Goal: Feedback & Contribution: Contribute content

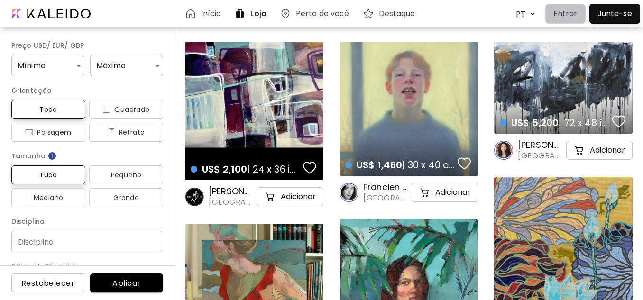
click at [575, 13] on p "Entrar" at bounding box center [565, 13] width 24 height 11
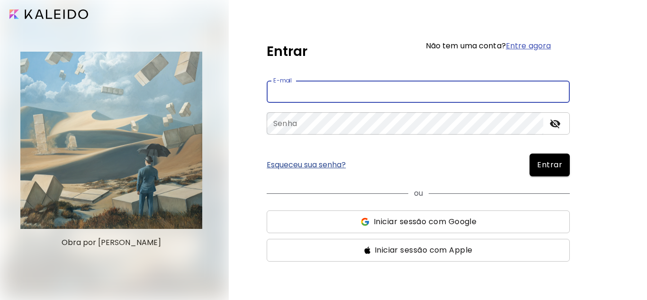
click at [313, 91] on input "email" at bounding box center [418, 92] width 303 height 22
type input "**********"
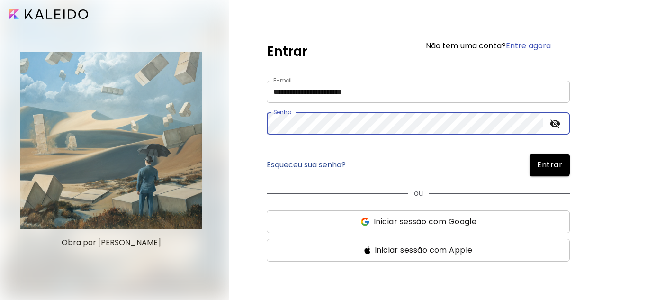
click at [545, 166] on span "Entrar" at bounding box center [549, 164] width 25 height 11
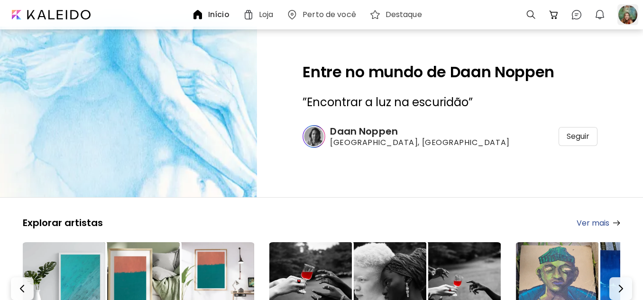
click at [624, 13] on div at bounding box center [627, 14] width 21 height 21
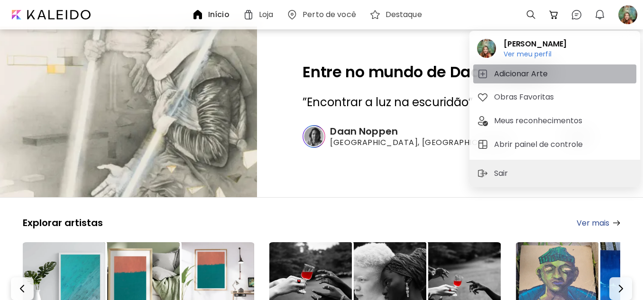
click at [522, 72] on h5 "Adicionar Arte" at bounding box center [522, 73] width 56 height 11
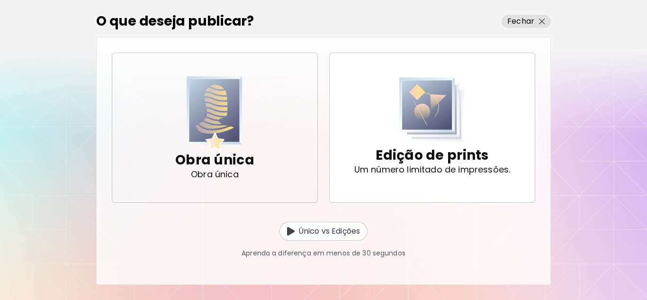
click at [211, 155] on p "Obra única" at bounding box center [214, 160] width 79 height 19
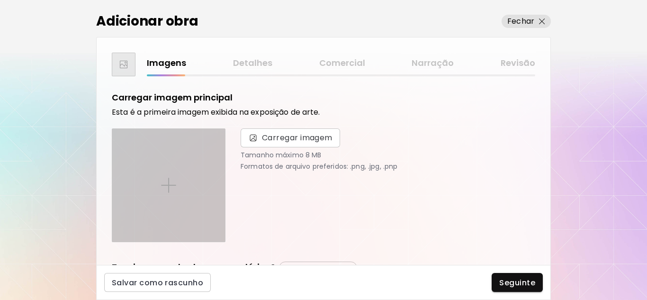
click at [171, 175] on div at bounding box center [168, 185] width 113 height 113
click at [0, 0] on input "file" at bounding box center [0, 0] width 0 height 0
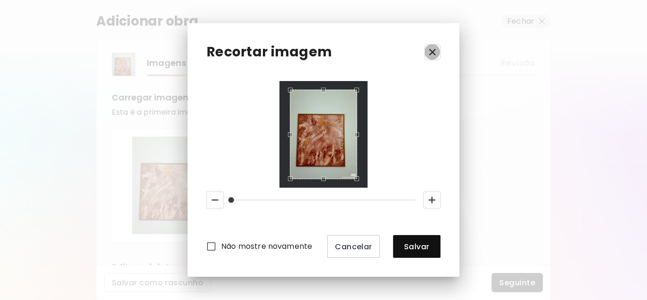
click at [434, 50] on icon "button" at bounding box center [432, 51] width 11 height 11
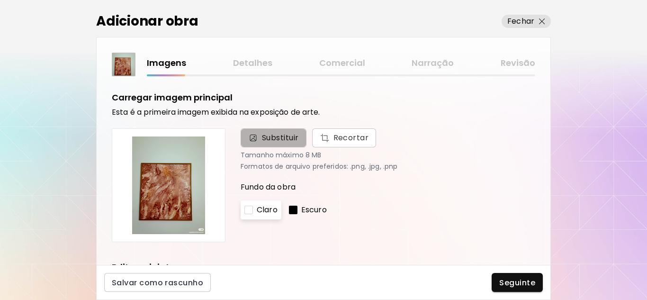
click at [275, 135] on span "Substituir" at bounding box center [280, 137] width 37 height 11
click at [0, 0] on input "Substituir Recortar" at bounding box center [0, 0] width 0 height 0
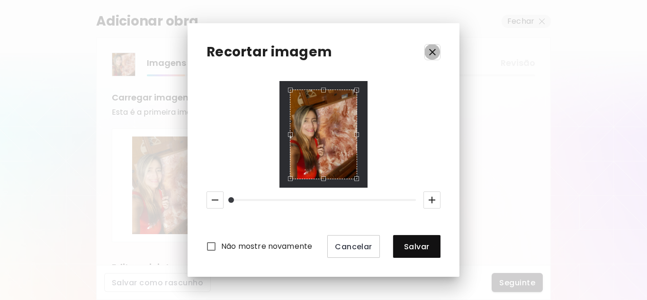
click at [436, 53] on icon "button" at bounding box center [432, 51] width 11 height 11
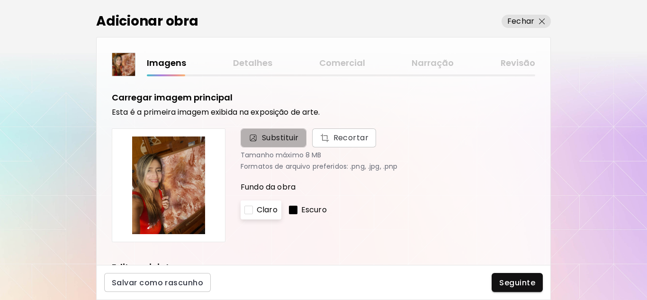
click at [268, 137] on span "Substituir" at bounding box center [280, 137] width 37 height 11
click at [0, 0] on input "Substituir Recortar" at bounding box center [0, 0] width 0 height 0
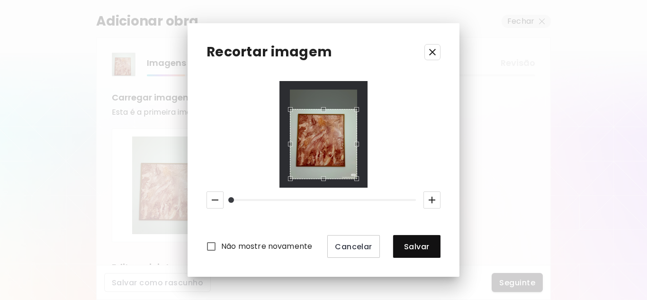
click at [321, 107] on div "Use the up and down arrow keys to move the north drag handle to change the crop…" at bounding box center [321, 107] width 0 height 0
click at [327, 145] on div "Use the arrow keys to move the crop selection area" at bounding box center [323, 144] width 67 height 71
click at [325, 86] on div at bounding box center [324, 134] width 88 height 107
click at [430, 52] on icon "button" at bounding box center [432, 51] width 11 height 11
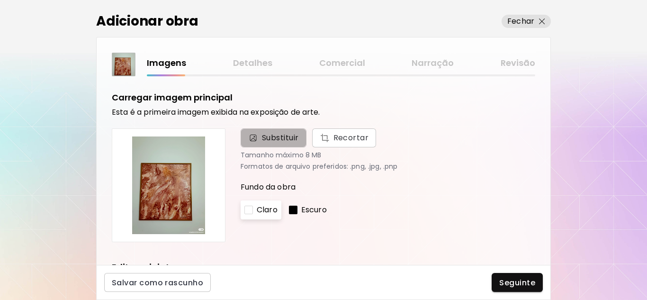
click at [284, 136] on span "Substituir" at bounding box center [280, 137] width 37 height 11
click at [0, 0] on input "Substituir Recortar" at bounding box center [0, 0] width 0 height 0
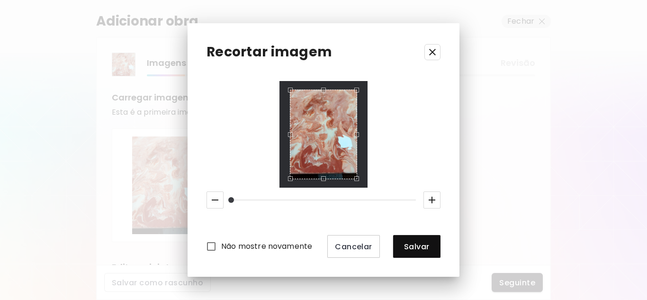
click at [433, 51] on icon "button" at bounding box center [432, 52] width 7 height 7
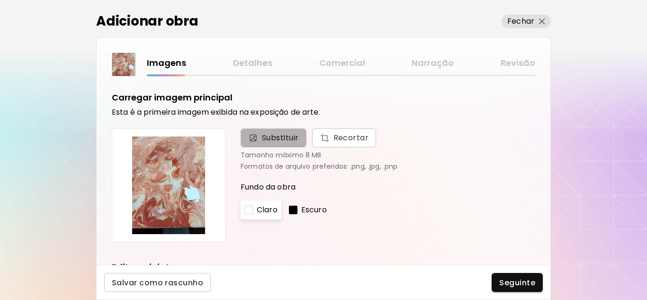
click at [269, 135] on span "Substituir" at bounding box center [280, 137] width 37 height 11
click at [0, 0] on input "Substituir Recortar" at bounding box center [0, 0] width 0 height 0
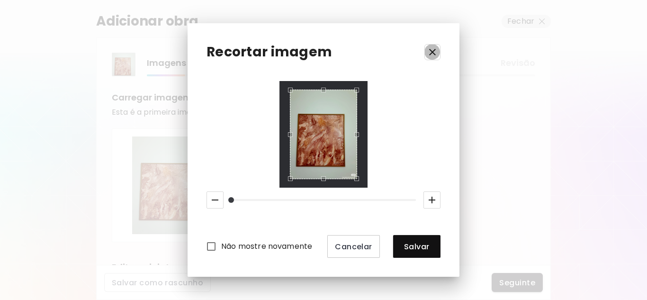
click at [435, 50] on icon "button" at bounding box center [432, 51] width 11 height 11
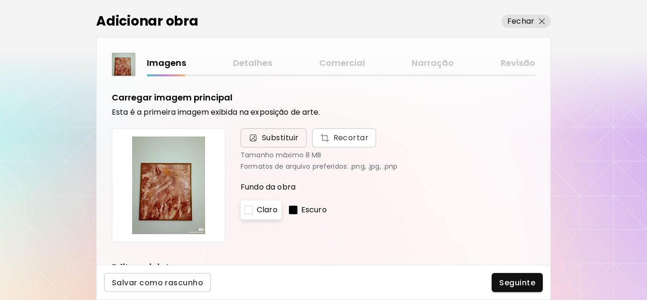
click at [288, 135] on span "Substituir" at bounding box center [280, 137] width 37 height 11
click at [0, 0] on input "Substituir Recortar" at bounding box center [0, 0] width 0 height 0
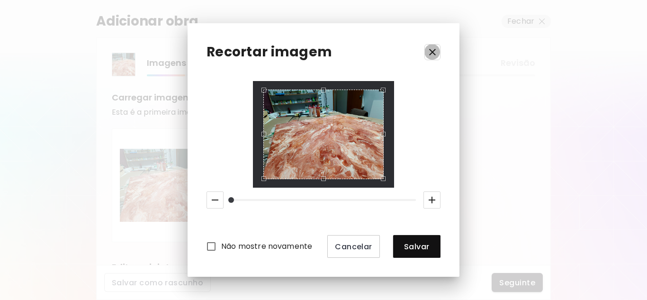
click at [435, 54] on icon "button" at bounding box center [432, 51] width 11 height 11
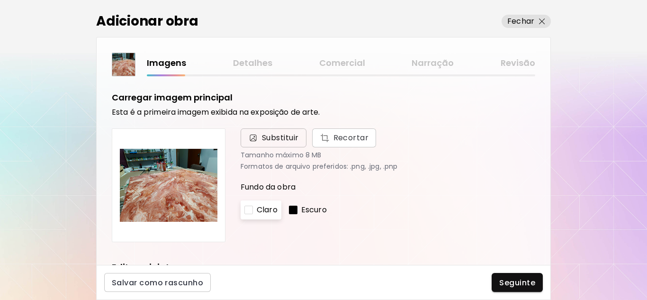
click at [270, 141] on span "Substituir" at bounding box center [280, 137] width 37 height 11
click at [0, 0] on input "Substituir Recortar" at bounding box center [0, 0] width 0 height 0
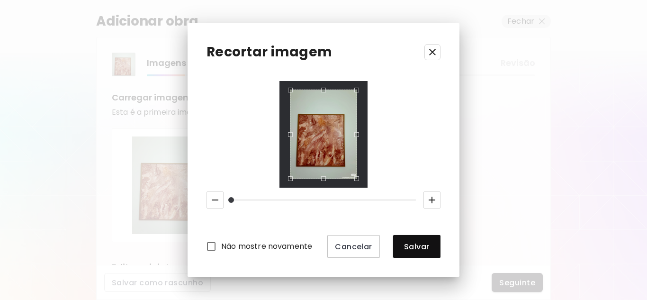
click at [437, 52] on icon "button" at bounding box center [432, 51] width 11 height 11
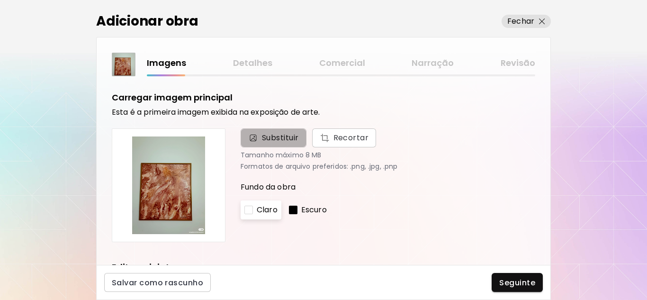
click at [268, 137] on span "Substituir" at bounding box center [280, 137] width 37 height 11
click at [0, 0] on input "Substituir Recortar" at bounding box center [0, 0] width 0 height 0
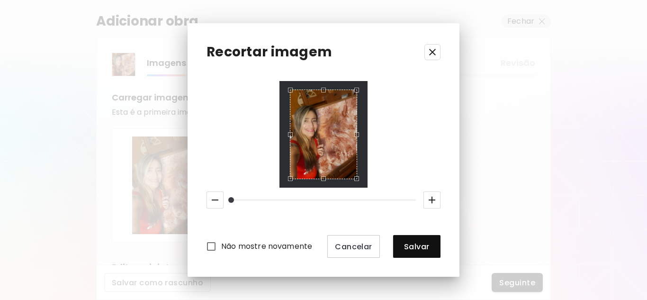
click at [431, 52] on icon "button" at bounding box center [432, 51] width 11 height 11
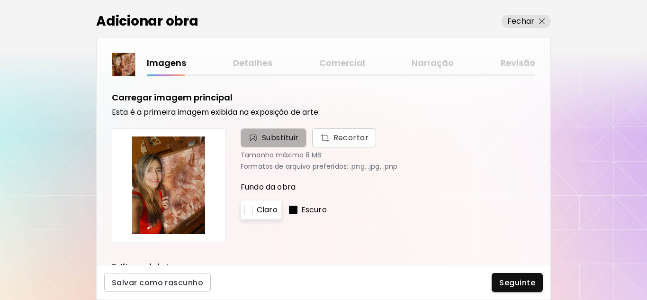
click at [271, 138] on span "Substituir" at bounding box center [280, 137] width 37 height 11
click at [0, 0] on input "Substituir Recortar" at bounding box center [0, 0] width 0 height 0
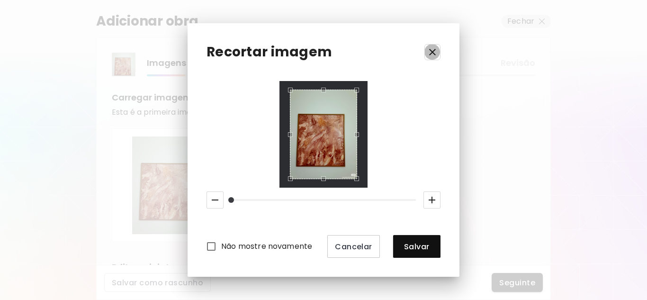
click at [433, 50] on icon "button" at bounding box center [432, 51] width 11 height 11
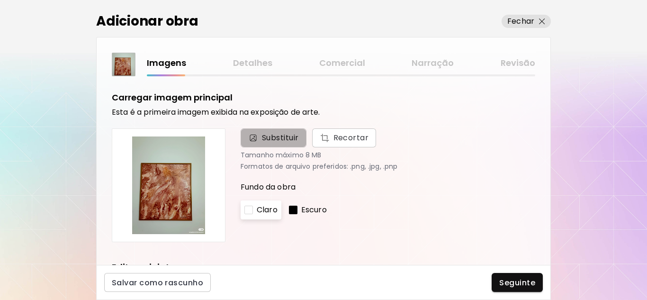
click at [266, 137] on span "Substituir" at bounding box center [280, 137] width 37 height 11
click at [0, 0] on input "Substituir Recortar" at bounding box center [0, 0] width 0 height 0
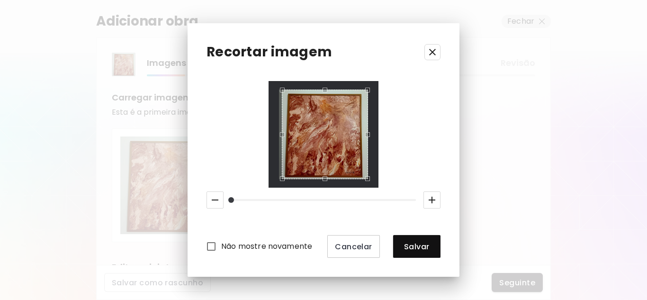
click at [280, 132] on div "Use the up and down arrow keys to move the west drag handle to change the crop …" at bounding box center [280, 132] width 0 height 0
click at [367, 132] on div "Use the up and down arrow keys to move the east drag handle to change the crop …" at bounding box center [367, 132] width 0 height 0
click at [321, 89] on div "Use the up and down arrow keys to move the north drag handle to change the crop…" at bounding box center [321, 89] width 0 height 0
click at [281, 133] on div "Use the up and down arrow keys to move the west drag handle to change the crop …" at bounding box center [281, 133] width 0 height 0
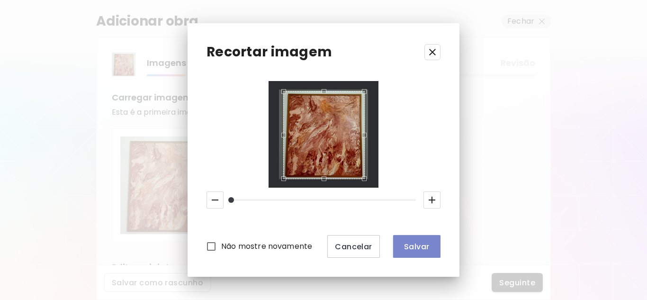
click at [425, 251] on span "Salvar" at bounding box center [417, 247] width 32 height 10
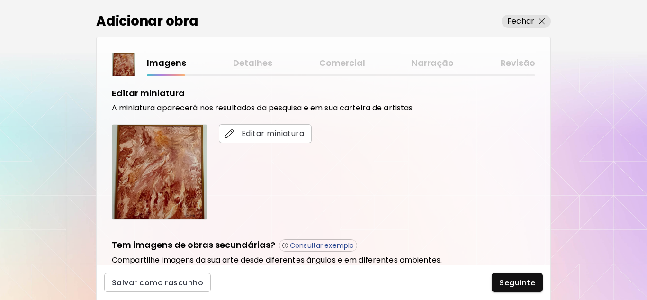
scroll to position [190, 0]
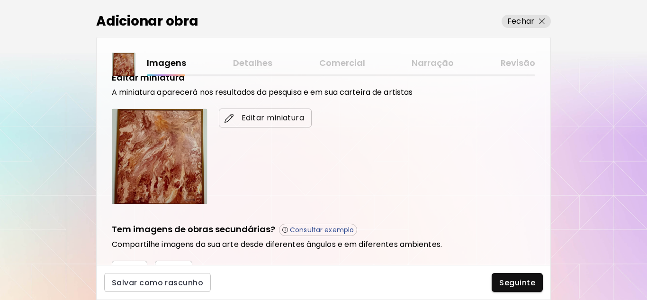
click at [255, 117] on span "Editar miniatura" at bounding box center [266, 117] width 78 height 11
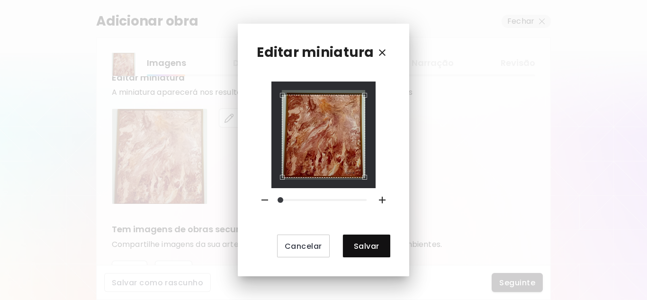
click at [309, 134] on div "Use the arrow keys to move the crop selection area" at bounding box center [323, 136] width 83 height 83
click at [361, 127] on div "Use the arrow keys to move the crop selection area" at bounding box center [323, 136] width 83 height 83
click at [359, 177] on div at bounding box center [323, 135] width 83 height 90
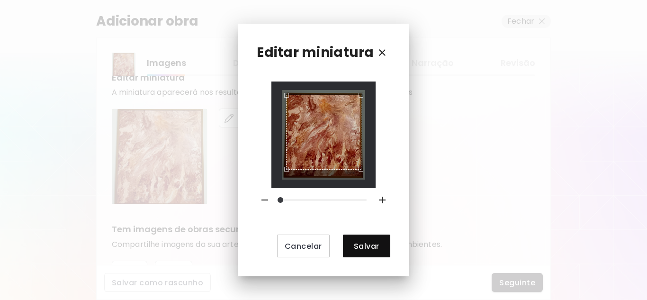
click at [287, 138] on div "Use the arrow keys to move the crop selection area" at bounding box center [323, 132] width 75 height 75
click at [359, 181] on div at bounding box center [324, 135] width 104 height 107
click at [260, 203] on div "Cancelar Salvar" at bounding box center [323, 170] width 133 height 176
click at [346, 153] on div "Use the arrow keys to move the crop selection area" at bounding box center [322, 135] width 77 height 77
click at [284, 97] on div "Use the arrow keys to move the north west drag handle to change the crop select…" at bounding box center [284, 97] width 0 height 0
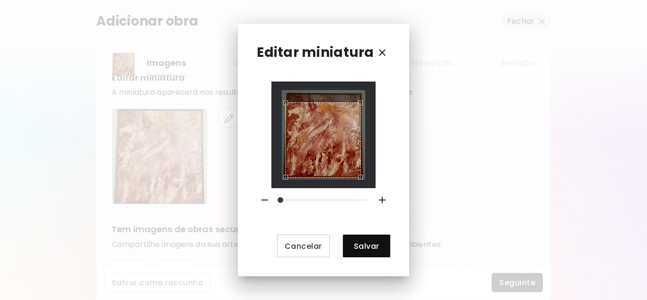
click at [353, 171] on div "Use the arrow keys to move the crop selection area" at bounding box center [322, 139] width 75 height 75
click at [359, 95] on div at bounding box center [323, 135] width 83 height 90
click at [290, 86] on div at bounding box center [324, 135] width 104 height 107
click at [268, 162] on div "Cancelar Salvar" at bounding box center [323, 170] width 133 height 176
click at [322, 151] on div "Use the arrow keys to move the crop selection area" at bounding box center [325, 140] width 73 height 73
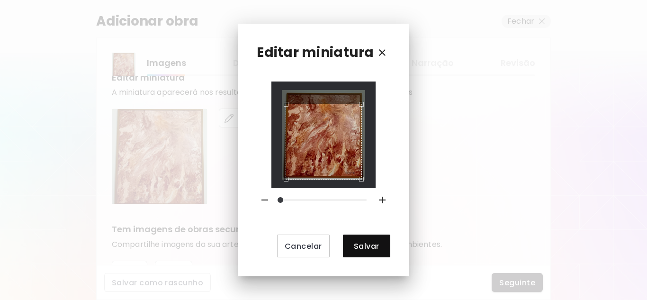
click at [284, 181] on div "Use the arrow keys to move the south west drag handle to change the crop select…" at bounding box center [284, 181] width 0 height 0
click at [396, 163] on div "Editar miniatura Cancelar Salvar" at bounding box center [323, 150] width 171 height 253
click at [288, 167] on div "Use the arrow keys to move the crop selection area" at bounding box center [325, 141] width 74 height 74
click at [388, 157] on div "Cancelar Salvar" at bounding box center [323, 170] width 133 height 176
click at [325, 70] on div "Editar miniatura Cancelar Salvar" at bounding box center [323, 150] width 171 height 253
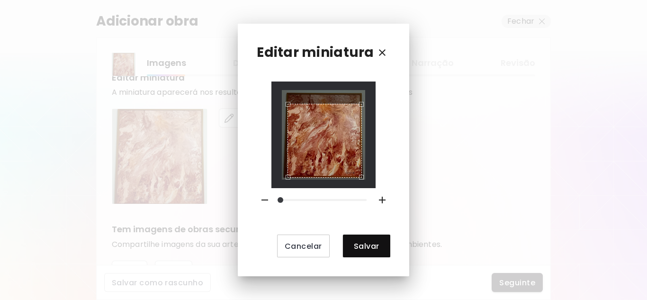
click at [310, 133] on div "Use the arrow keys to move the crop selection area" at bounding box center [325, 141] width 74 height 74
click at [254, 155] on div "Editar miniatura Cancelar Salvar" at bounding box center [323, 150] width 171 height 253
click at [356, 249] on span "Salvar" at bounding box center [367, 246] width 32 height 10
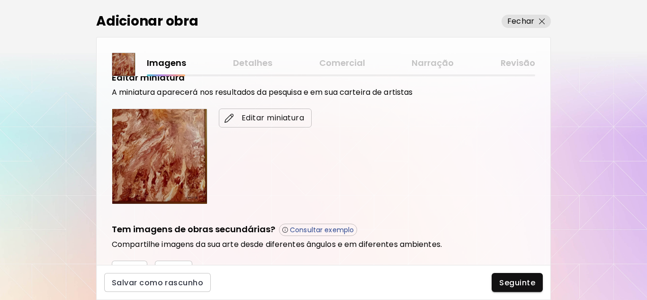
click at [257, 119] on span "Editar miniatura" at bounding box center [266, 117] width 78 height 11
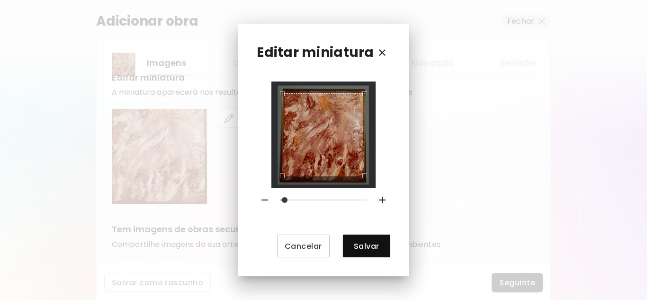
drag, startPoint x: 280, startPoint y: 198, endPoint x: 288, endPoint y: 199, distance: 7.7
click at [288, 199] on span at bounding box center [285, 200] width 6 height 6
click at [323, 136] on div "Use the arrow keys to move the crop selection area" at bounding box center [323, 138] width 83 height 83
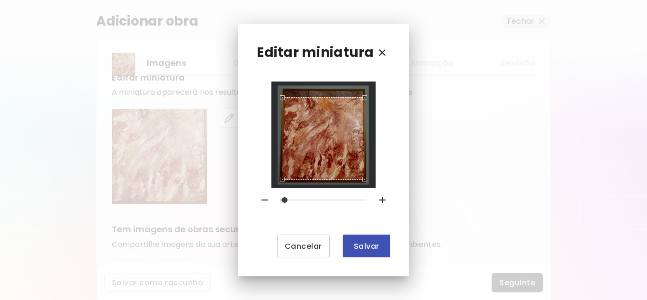
click at [365, 245] on span "Salvar" at bounding box center [367, 246] width 32 height 10
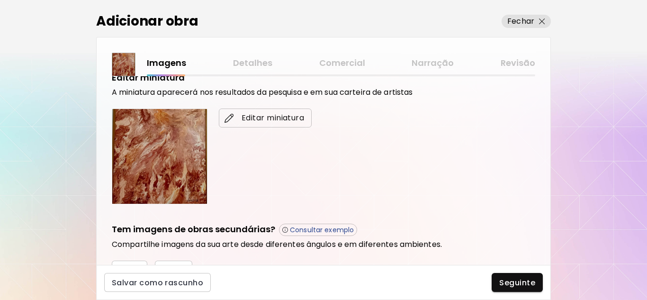
scroll to position [237, 0]
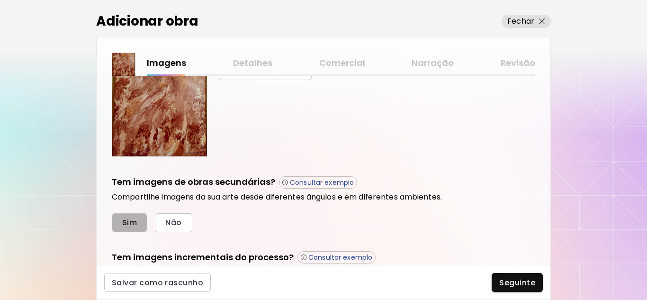
click at [128, 224] on span "Sim" at bounding box center [129, 223] width 15 height 10
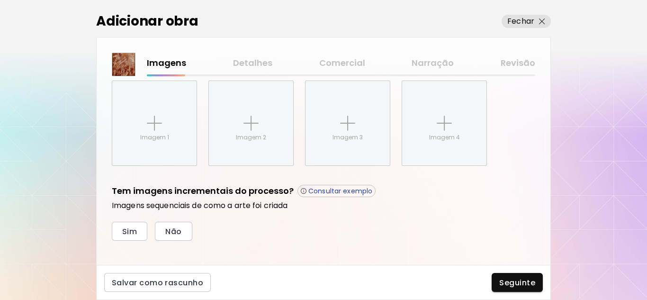
scroll to position [400, 0]
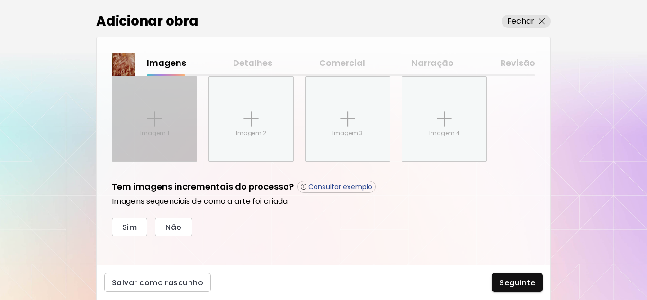
click at [163, 126] on div "Imagem 1" at bounding box center [154, 119] width 84 height 84
click at [0, 0] on input "Imagem 1" at bounding box center [0, 0] width 0 height 0
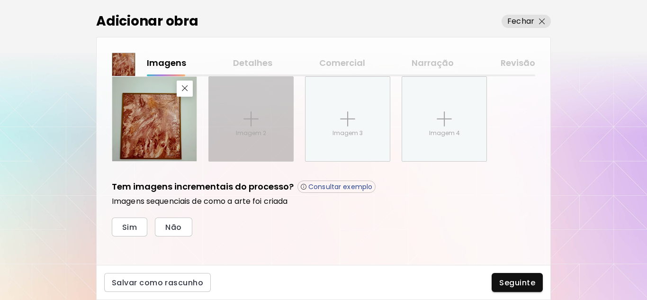
click at [254, 135] on p "Imagem 2" at bounding box center [251, 133] width 30 height 9
click at [0, 0] on input "Imagem 2" at bounding box center [0, 0] width 0 height 0
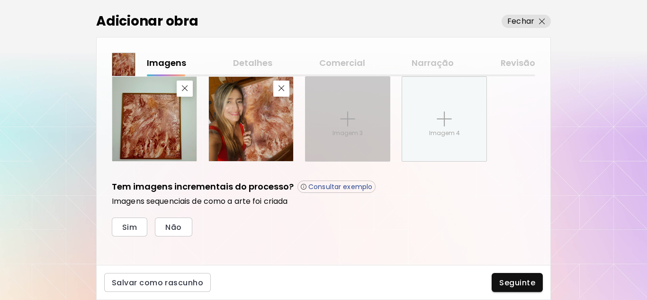
click at [347, 131] on p "Imagem 3" at bounding box center [348, 133] width 30 height 9
click at [0, 0] on input "Imagem 3" at bounding box center [0, 0] width 0 height 0
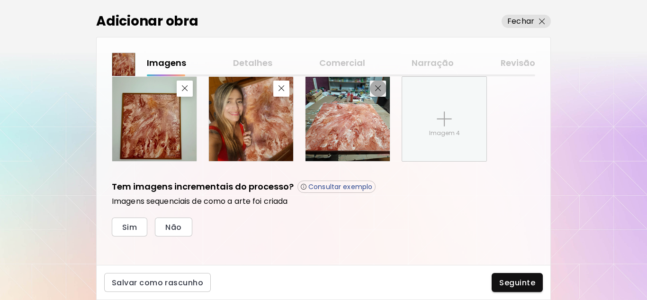
click at [378, 89] on div "Tem imagens de obras secundárias? Consultar exemplo Compartilhe imagens da sua …" at bounding box center [324, 86] width 424 height 149
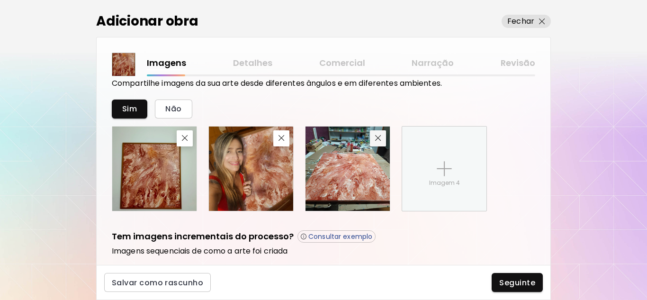
click at [376, 138] on img "button" at bounding box center [378, 138] width 6 height 6
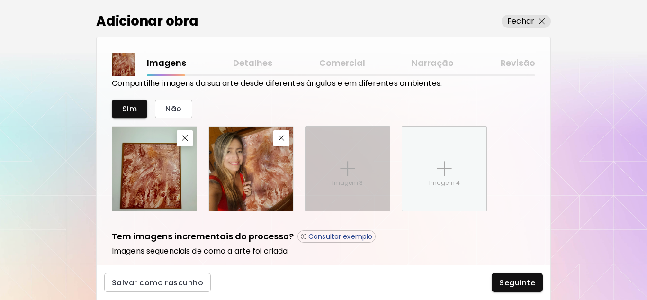
click at [340, 188] on div "Imagem 3" at bounding box center [348, 169] width 84 height 84
click at [0, 0] on input "Imagem 3" at bounding box center [0, 0] width 0 height 0
click at [365, 193] on div "Imagem 3" at bounding box center [348, 169] width 84 height 84
click at [0, 0] on input "Imagem 3" at bounding box center [0, 0] width 0 height 0
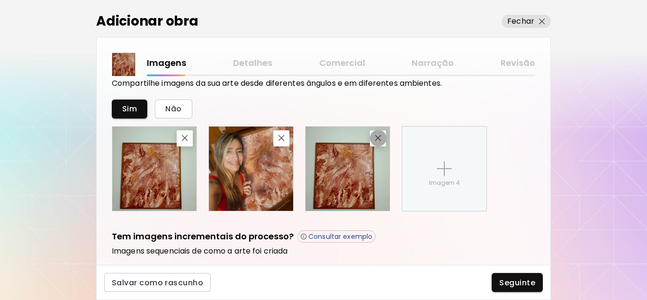
click at [379, 141] on img "button" at bounding box center [378, 138] width 6 height 6
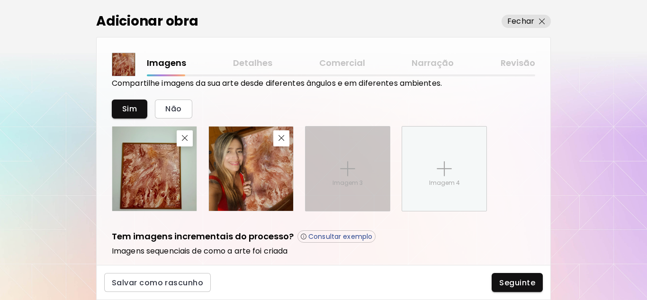
click at [372, 174] on div "Imagem 3" at bounding box center [348, 169] width 84 height 84
click at [0, 0] on input "Imagem 3" at bounding box center [0, 0] width 0 height 0
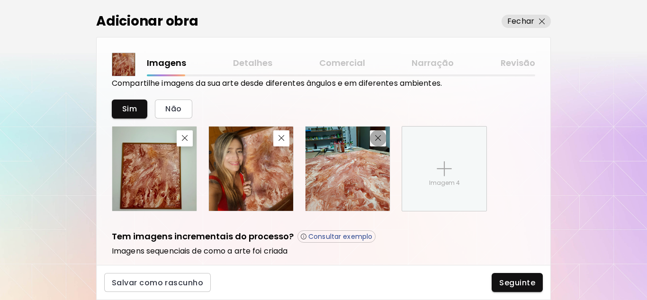
click at [382, 140] on span "button" at bounding box center [377, 138] width 11 height 6
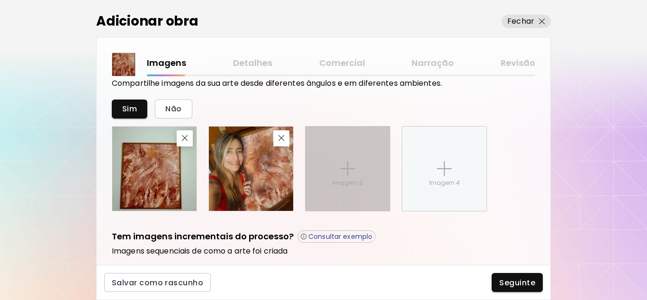
click at [357, 166] on div "Imagem 3" at bounding box center [348, 169] width 84 height 84
click at [0, 0] on input "Imagem 3" at bounding box center [0, 0] width 0 height 0
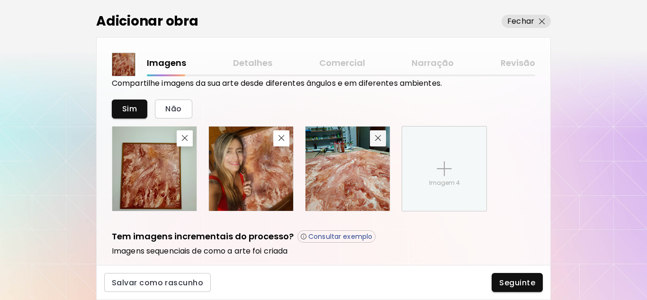
click at [379, 142] on button "button" at bounding box center [378, 138] width 16 height 16
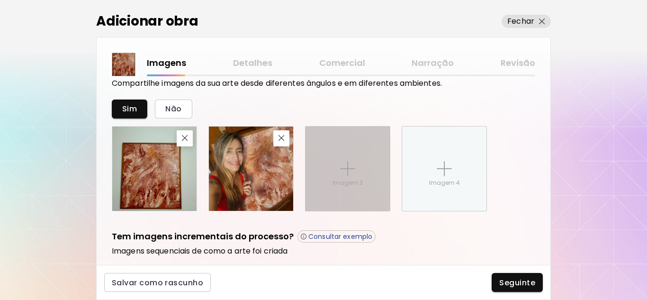
click at [358, 171] on div "Imagem 3" at bounding box center [348, 169] width 84 height 84
click at [0, 0] on input "Imagem 3" at bounding box center [0, 0] width 0 height 0
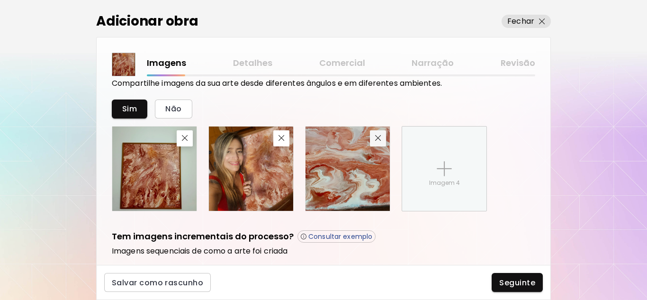
click at [382, 141] on span "button" at bounding box center [377, 138] width 11 height 6
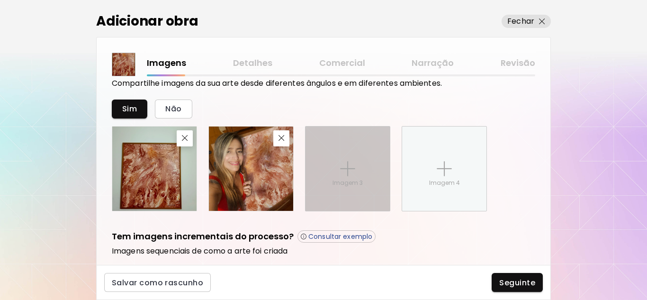
click at [340, 186] on p "Imagem 3" at bounding box center [348, 183] width 30 height 9
click at [0, 0] on input "Imagem 3" at bounding box center [0, 0] width 0 height 0
click at [340, 177] on div "Imagem 3" at bounding box center [348, 169] width 84 height 84
click at [0, 0] on input "Imagem 3" at bounding box center [0, 0] width 0 height 0
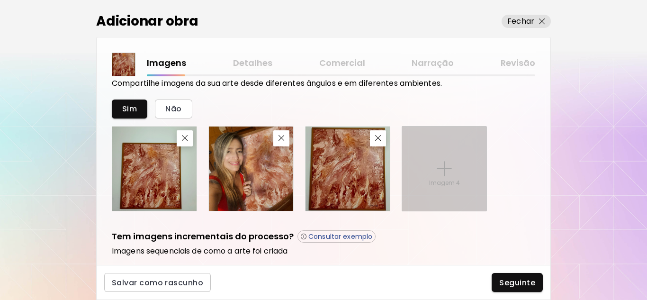
click at [448, 177] on div "Imagem 4" at bounding box center [444, 169] width 84 height 84
click at [0, 0] on input "Imagem 4" at bounding box center [0, 0] width 0 height 0
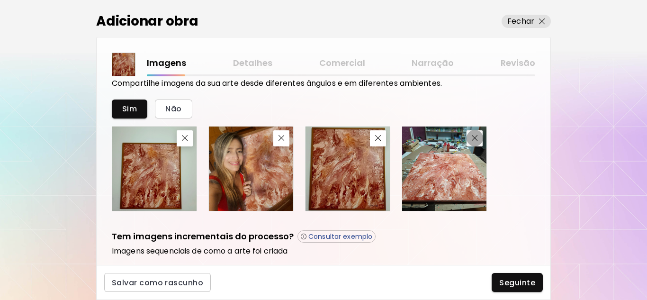
click at [479, 144] on button "button" at bounding box center [475, 138] width 16 height 16
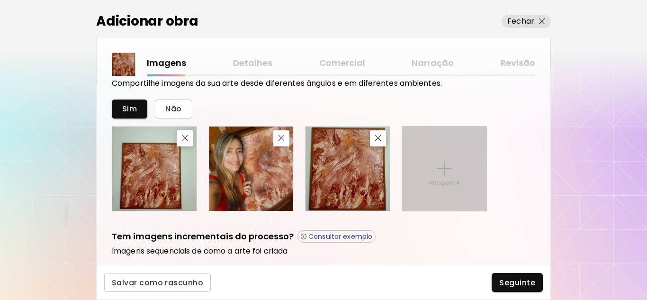
click at [435, 188] on div "Imagem 4" at bounding box center [444, 169] width 84 height 84
click at [0, 0] on input "Imagem 4" at bounding box center [0, 0] width 0 height 0
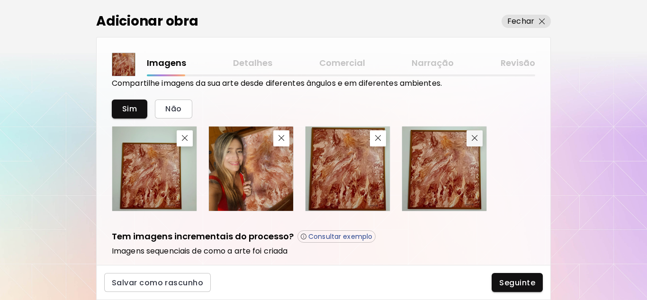
click at [477, 139] on img "button" at bounding box center [475, 138] width 6 height 6
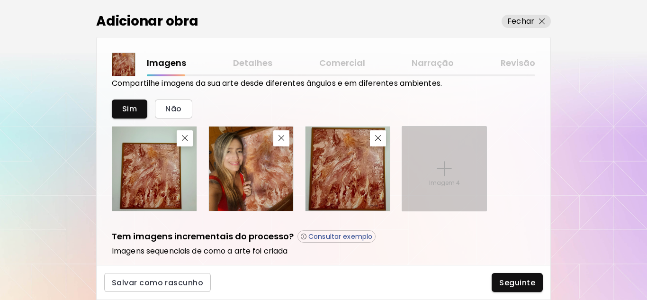
click at [444, 164] on img at bounding box center [444, 168] width 15 height 15
click at [0, 0] on input "Imagem 4" at bounding box center [0, 0] width 0 height 0
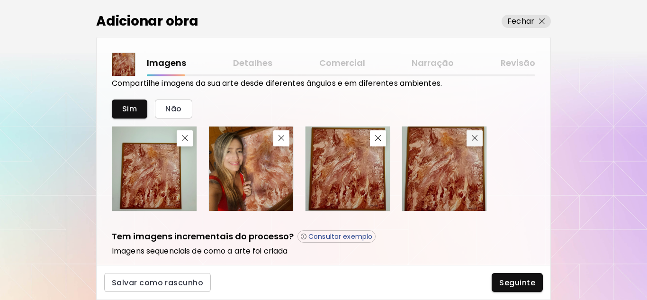
click at [476, 140] on img "button" at bounding box center [475, 138] width 6 height 6
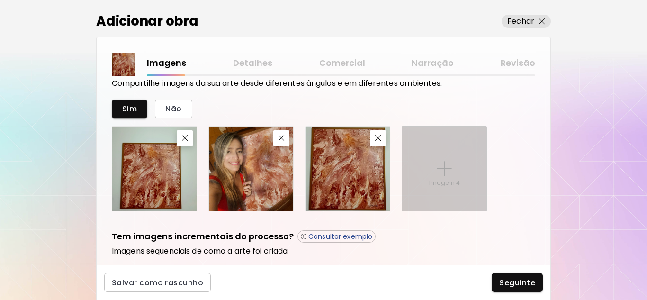
click at [440, 189] on div "Imagem 4" at bounding box center [444, 169] width 84 height 84
click at [0, 0] on input "Imagem 4" at bounding box center [0, 0] width 0 height 0
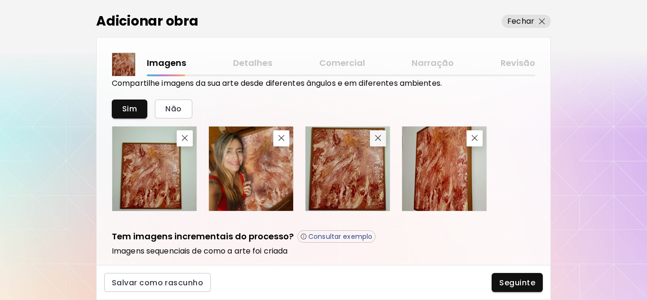
click at [378, 136] on img "button" at bounding box center [378, 138] width 6 height 6
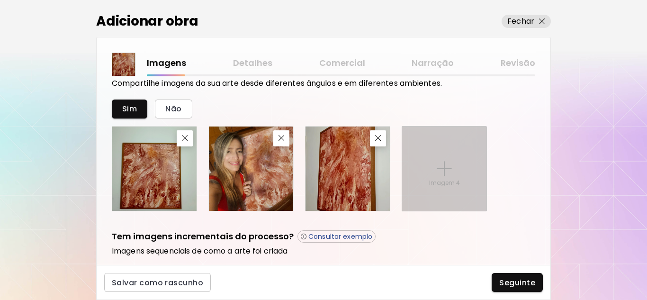
click at [435, 176] on div "Imagem 4" at bounding box center [444, 169] width 84 height 84
click at [0, 0] on input "Imagem 4" at bounding box center [0, 0] width 0 height 0
click at [457, 184] on p "Imagem 4" at bounding box center [444, 183] width 31 height 9
click at [0, 0] on input "Imagem 4" at bounding box center [0, 0] width 0 height 0
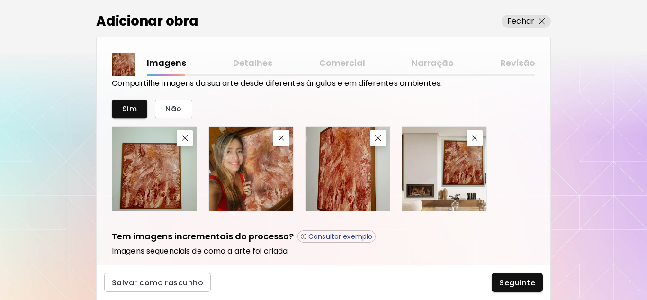
click at [521, 161] on div at bounding box center [324, 168] width 424 height 85
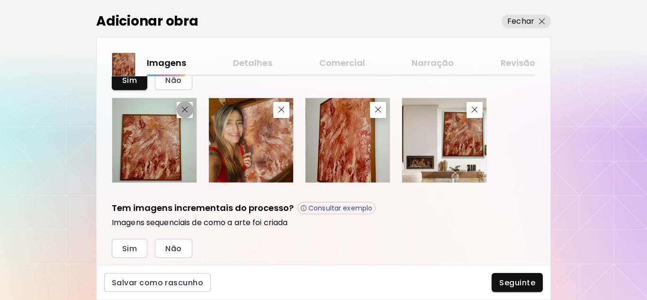
scroll to position [353, 0]
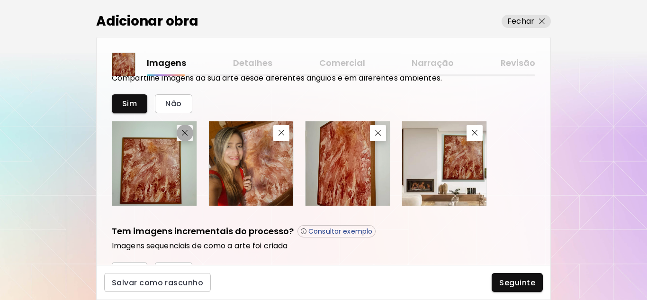
click at [188, 106] on div "Sim Não" at bounding box center [324, 150] width 424 height 112
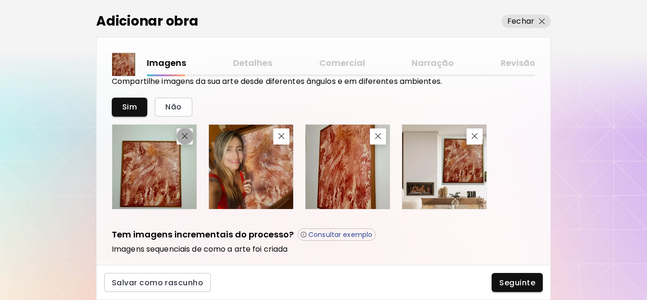
click at [188, 136] on img "button" at bounding box center [185, 136] width 6 height 6
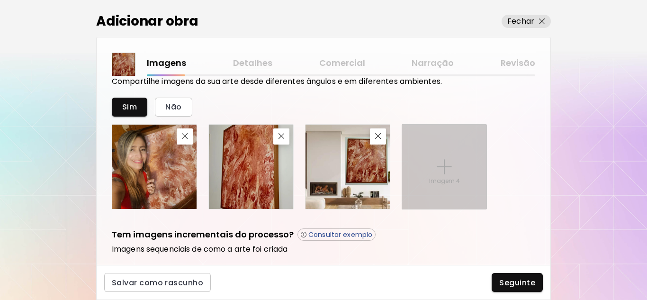
click at [440, 178] on p "Imagem 4" at bounding box center [444, 181] width 31 height 9
click at [0, 0] on input "Imagem 4" at bounding box center [0, 0] width 0 height 0
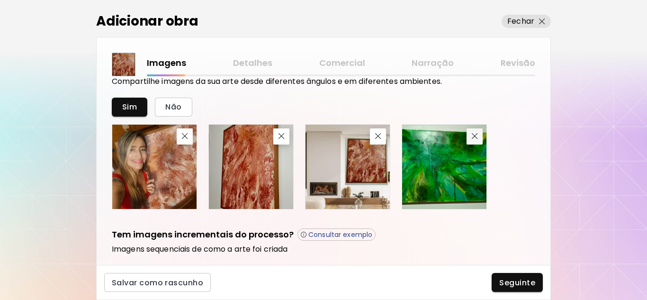
click at [470, 136] on span "button" at bounding box center [474, 136] width 11 height 6
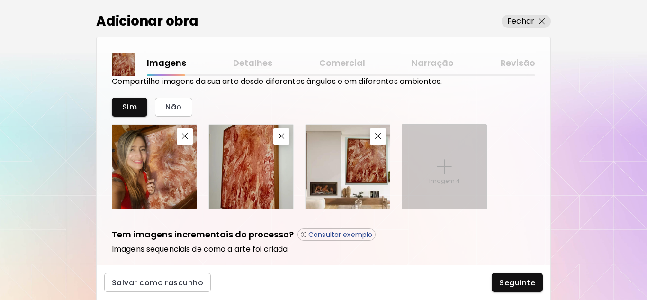
click at [457, 170] on div "Imagem 4" at bounding box center [444, 167] width 84 height 84
click at [0, 0] on input "Imagem 4" at bounding box center [0, 0] width 0 height 0
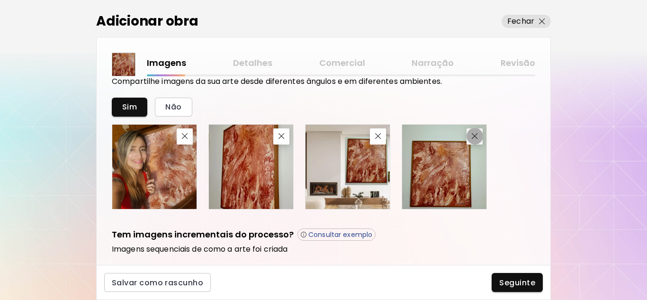
click at [477, 137] on img "button" at bounding box center [475, 136] width 6 height 6
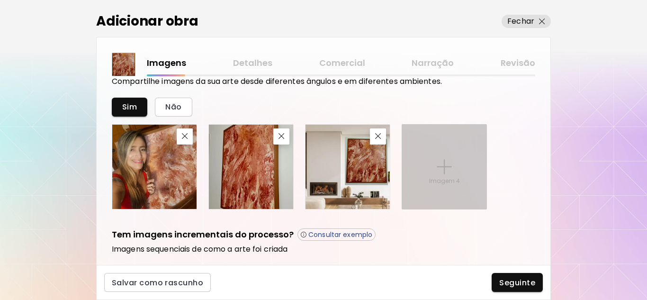
click at [442, 171] on img at bounding box center [444, 166] width 15 height 15
click at [0, 0] on input "Imagem 4" at bounding box center [0, 0] width 0 height 0
click at [445, 175] on div "Imagem 4" at bounding box center [444, 167] width 84 height 84
click at [0, 0] on input "Imagem 4" at bounding box center [0, 0] width 0 height 0
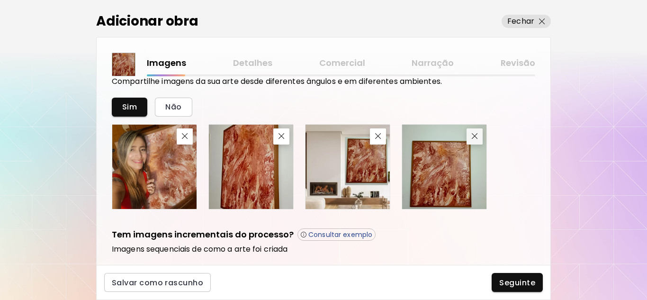
click at [476, 140] on button "button" at bounding box center [475, 136] width 16 height 16
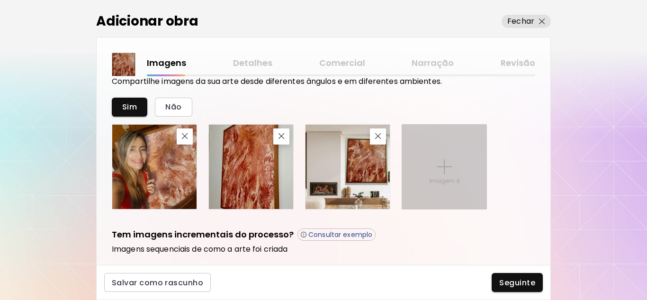
click at [442, 166] on img at bounding box center [444, 166] width 15 height 15
click at [0, 0] on input "Imagem 4" at bounding box center [0, 0] width 0 height 0
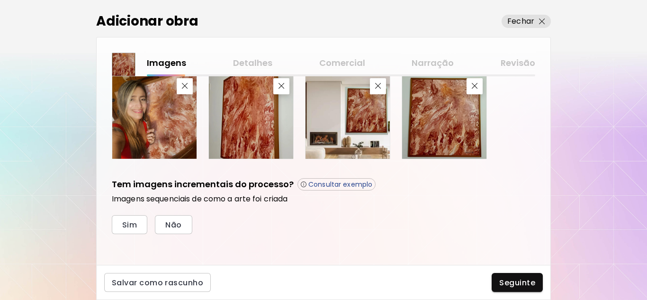
scroll to position [406, 0]
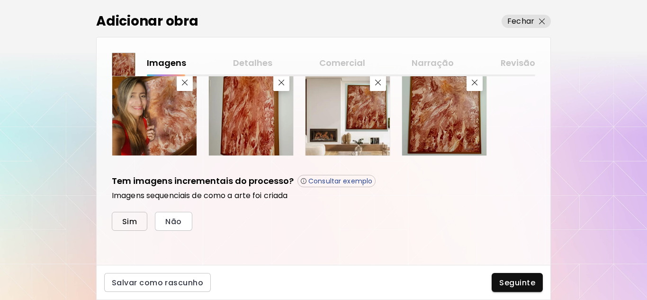
click at [133, 221] on span "Sim" at bounding box center [129, 222] width 15 height 10
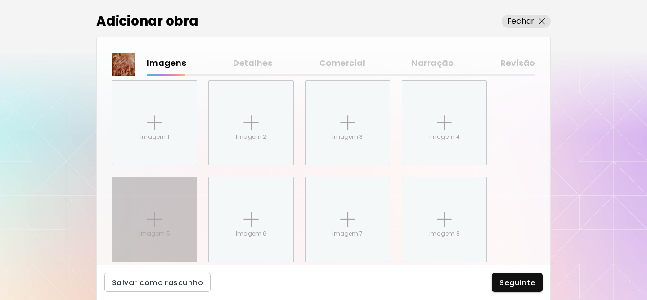
scroll to position [568, 0]
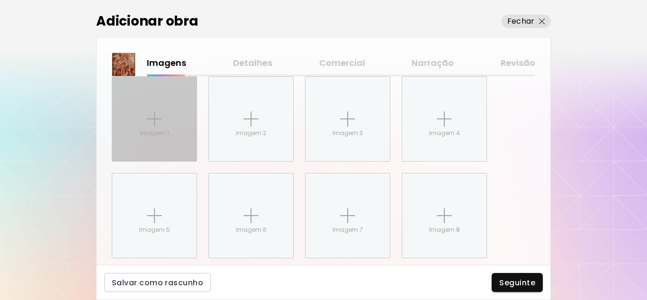
click at [152, 131] on p "Imagem 1" at bounding box center [154, 133] width 29 height 9
click at [0, 0] on input "Imagem 1" at bounding box center [0, 0] width 0 height 0
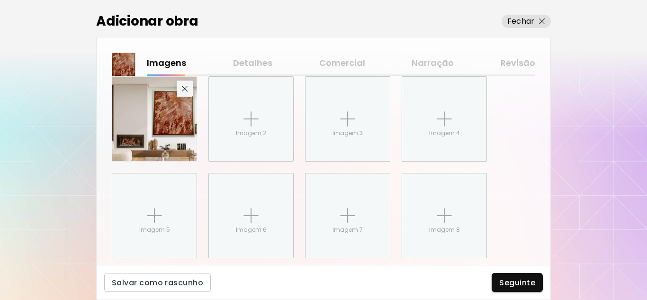
click at [184, 91] on img "button" at bounding box center [185, 89] width 6 height 6
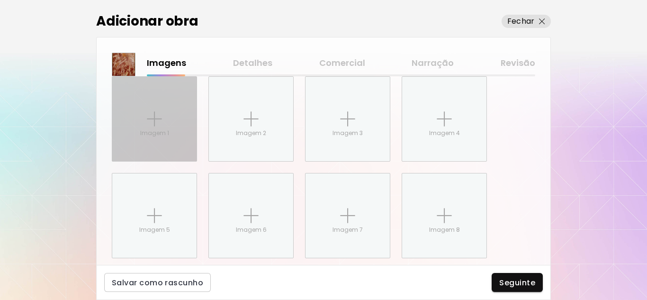
click at [142, 119] on div "Imagem 1" at bounding box center [154, 119] width 84 height 84
click at [0, 0] on input "Imagem 1" at bounding box center [0, 0] width 0 height 0
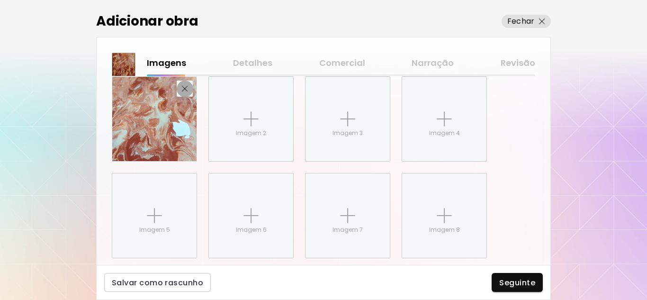
click at [183, 89] on img "button" at bounding box center [185, 89] width 6 height 6
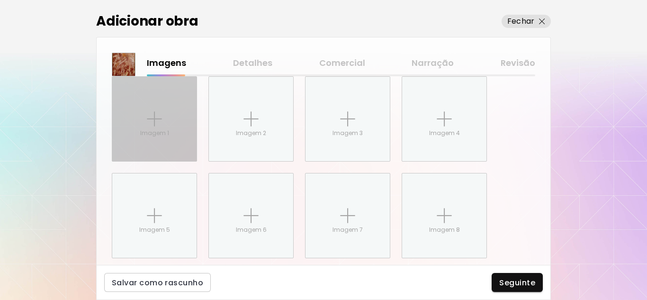
click at [145, 135] on p "Imagem 1" at bounding box center [154, 133] width 29 height 9
click at [0, 0] on input "Imagem 1" at bounding box center [0, 0] width 0 height 0
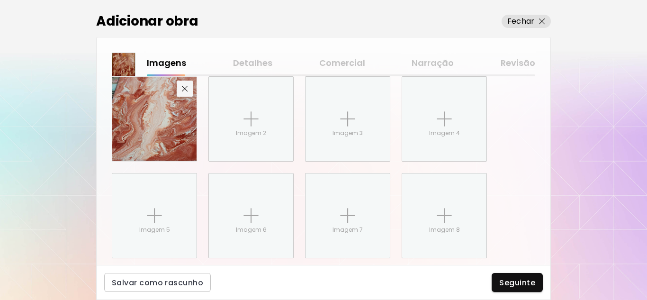
click at [182, 89] on img "button" at bounding box center [185, 89] width 6 height 6
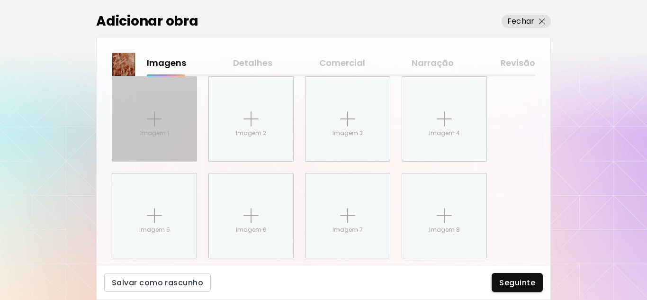
click at [163, 142] on div "Imagem 1" at bounding box center [154, 119] width 84 height 84
click at [0, 0] on input "Imagem 1" at bounding box center [0, 0] width 0 height 0
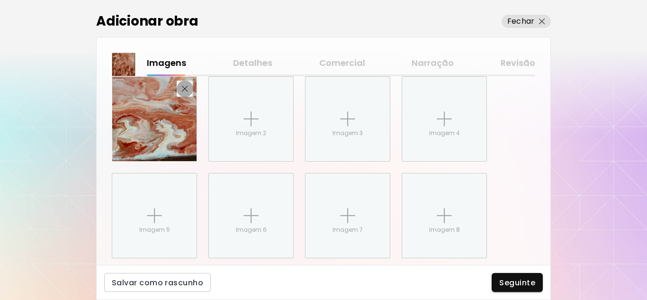
click at [187, 89] on img "button" at bounding box center [185, 89] width 6 height 6
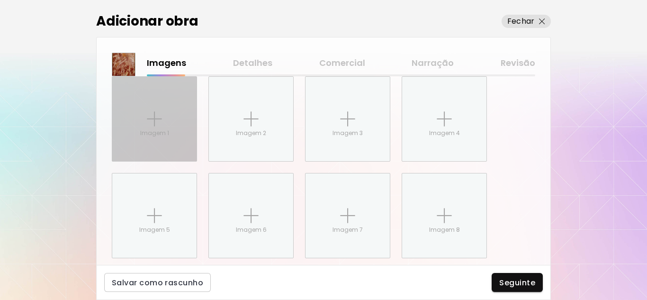
click at [167, 136] on p "Imagem 1" at bounding box center [154, 133] width 29 height 9
click at [0, 0] on input "Imagem 1" at bounding box center [0, 0] width 0 height 0
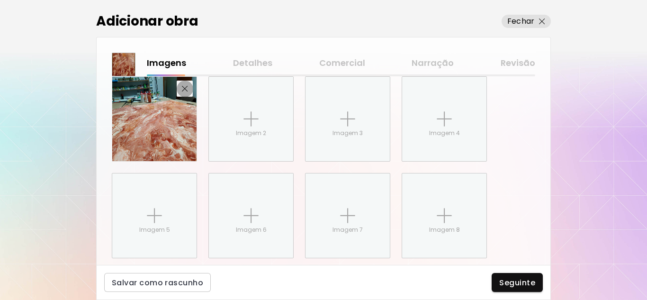
click at [182, 87] on img "button" at bounding box center [185, 89] width 6 height 6
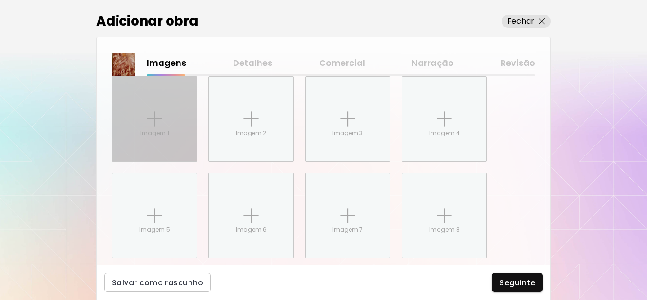
click at [161, 136] on p "Imagem 1" at bounding box center [154, 133] width 29 height 9
click at [0, 0] on input "Imagem 1" at bounding box center [0, 0] width 0 height 0
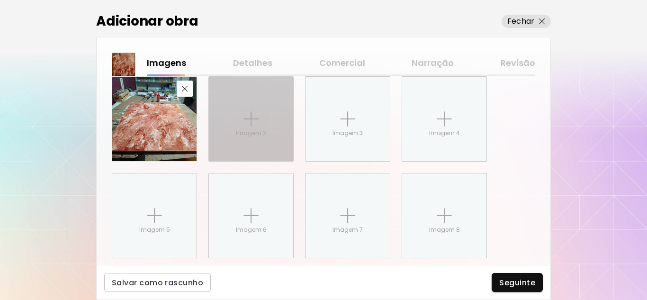
click at [259, 127] on div "Imagem 2" at bounding box center [251, 119] width 84 height 84
click at [0, 0] on input "Imagem 2" at bounding box center [0, 0] width 0 height 0
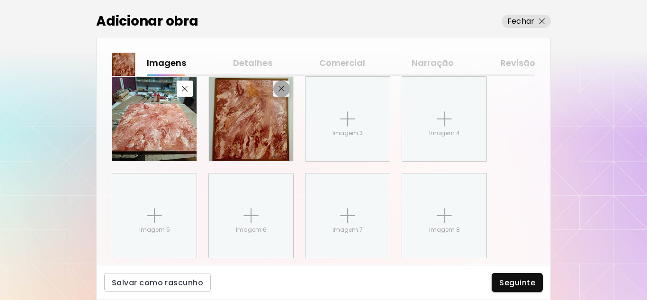
scroll to position [485, 0]
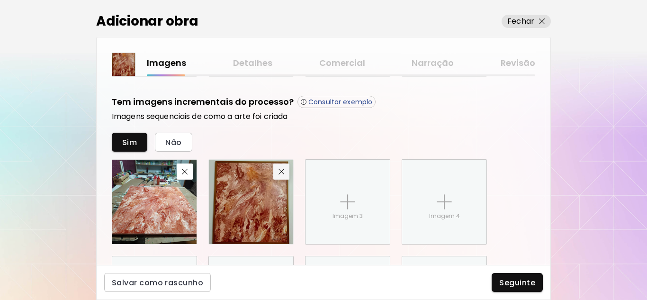
click at [282, 174] on img "button" at bounding box center [282, 172] width 6 height 6
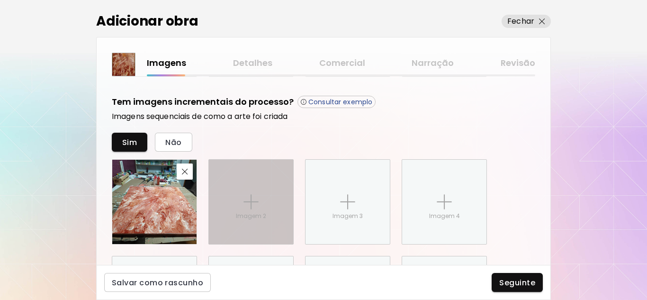
click at [247, 190] on div "Imagem 2" at bounding box center [251, 202] width 84 height 84
click at [0, 0] on input "Imagem 2" at bounding box center [0, 0] width 0 height 0
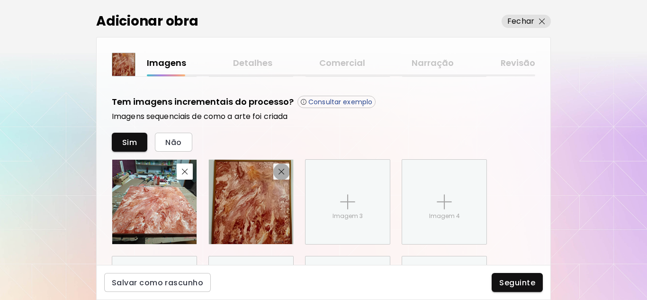
click at [281, 173] on img "button" at bounding box center [282, 172] width 6 height 6
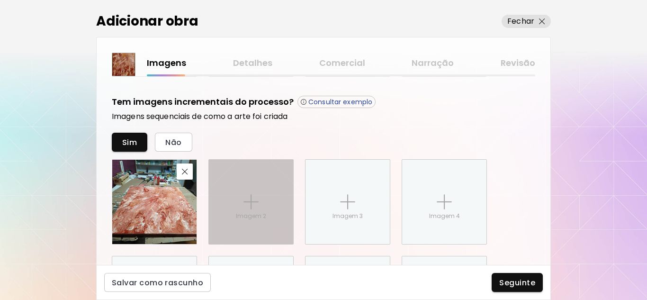
click at [272, 196] on div "Imagem 2" at bounding box center [251, 202] width 84 height 84
click at [0, 0] on input "Imagem 2" at bounding box center [0, 0] width 0 height 0
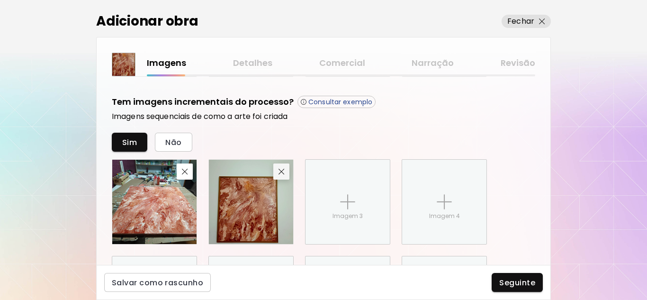
click at [280, 169] on img "button" at bounding box center [282, 172] width 6 height 6
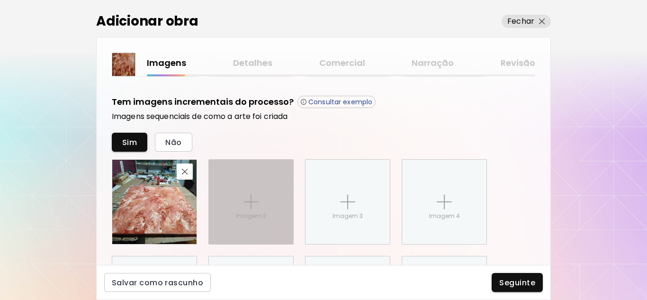
click at [262, 212] on p "Imagem 2" at bounding box center [251, 216] width 30 height 9
click at [0, 0] on input "Imagem 2" at bounding box center [0, 0] width 0 height 0
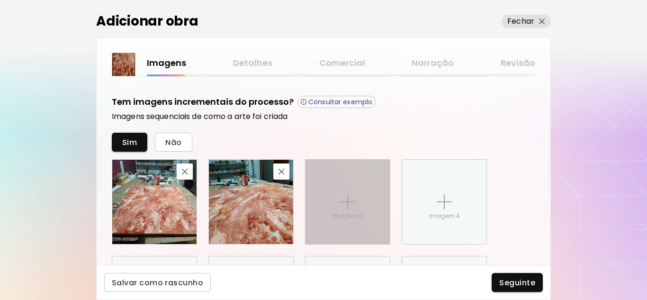
click at [338, 210] on div "Imagem 3" at bounding box center [348, 202] width 84 height 84
click at [0, 0] on input "Imagem 3" at bounding box center [0, 0] width 0 height 0
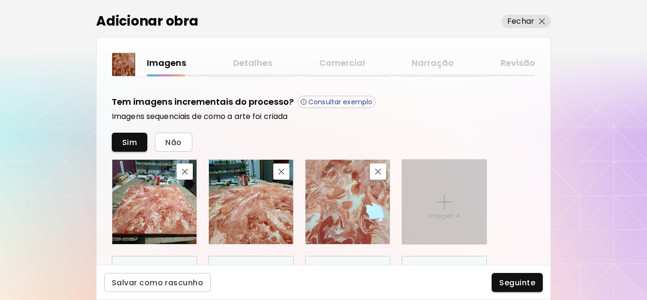
click at [439, 212] on p "Imagem 4" at bounding box center [444, 216] width 31 height 9
click at [0, 0] on input "Imagem 4" at bounding box center [0, 0] width 0 height 0
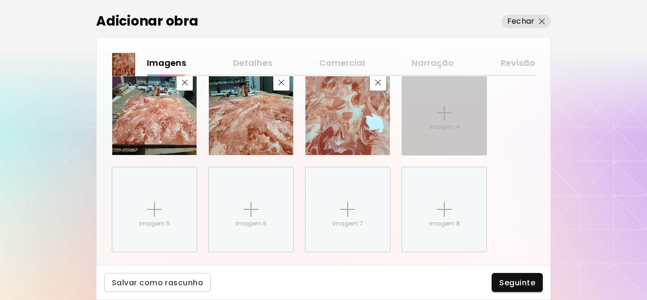
scroll to position [580, 0]
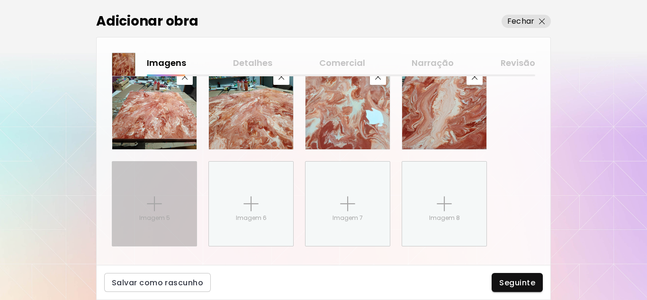
click at [145, 206] on div "Imagem 5" at bounding box center [154, 204] width 84 height 84
click at [0, 0] on input "Imagem 5" at bounding box center [0, 0] width 0 height 0
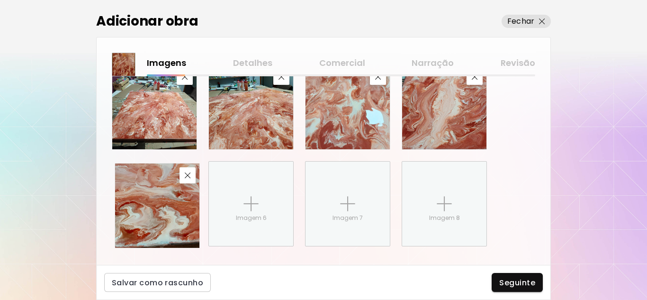
click at [181, 209] on img at bounding box center [157, 205] width 84 height 84
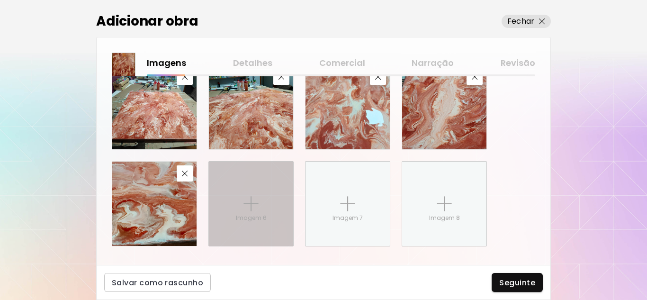
click at [252, 214] on p "Imagem 6" at bounding box center [251, 218] width 31 height 9
click at [0, 0] on input "Imagem 6" at bounding box center [0, 0] width 0 height 0
click at [251, 190] on div "Imagem 6" at bounding box center [251, 204] width 84 height 84
click at [0, 0] on input "Imagem 6" at bounding box center [0, 0] width 0 height 0
click at [249, 199] on img at bounding box center [251, 203] width 15 height 15
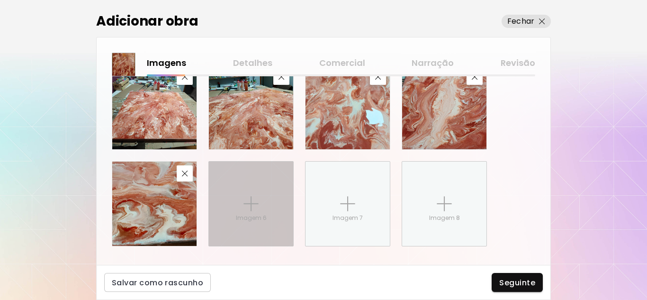
click at [0, 0] on input "Imagem 6" at bounding box center [0, 0] width 0 height 0
click at [252, 188] on div "Imagem 6" at bounding box center [251, 204] width 84 height 84
click at [0, 0] on input "Imagem 6" at bounding box center [0, 0] width 0 height 0
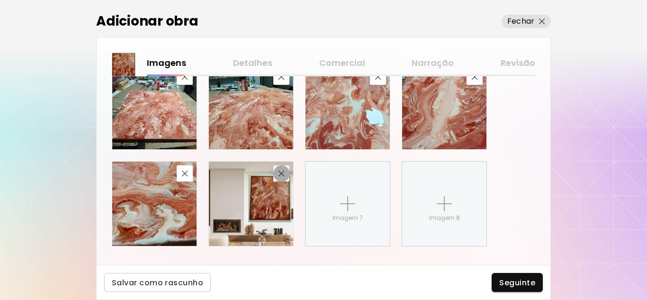
click at [283, 174] on img "button" at bounding box center [282, 174] width 6 height 6
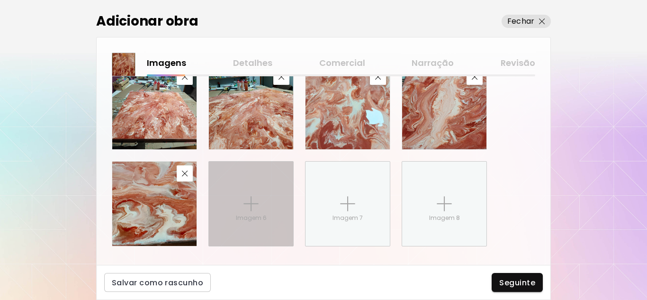
click at [244, 197] on img at bounding box center [251, 203] width 15 height 15
click at [0, 0] on input "Imagem 6" at bounding box center [0, 0] width 0 height 0
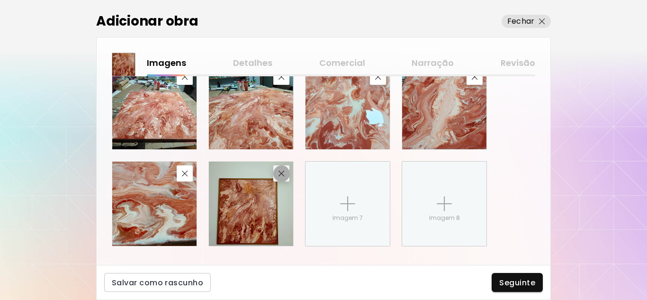
click at [279, 174] on img "button" at bounding box center [282, 174] width 6 height 6
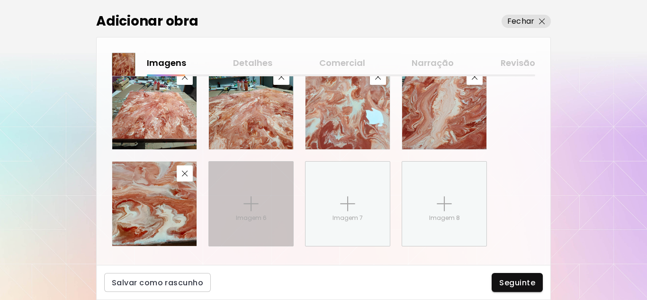
click at [244, 196] on img at bounding box center [251, 203] width 15 height 15
click at [0, 0] on input "Imagem 6" at bounding box center [0, 0] width 0 height 0
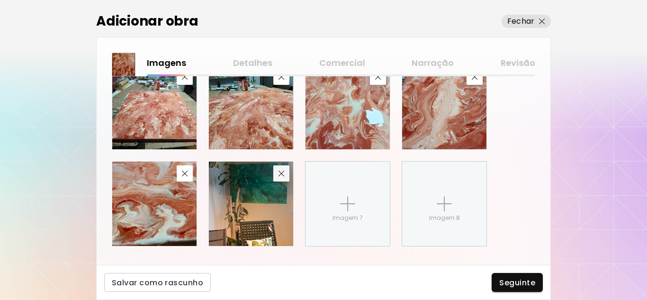
click at [285, 178] on button "button" at bounding box center [281, 173] width 16 height 16
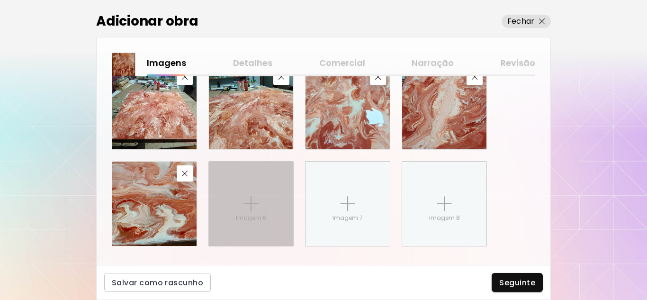
click at [260, 179] on div "Imagem 6" at bounding box center [251, 204] width 84 height 84
click at [0, 0] on input "Imagem 6" at bounding box center [0, 0] width 0 height 0
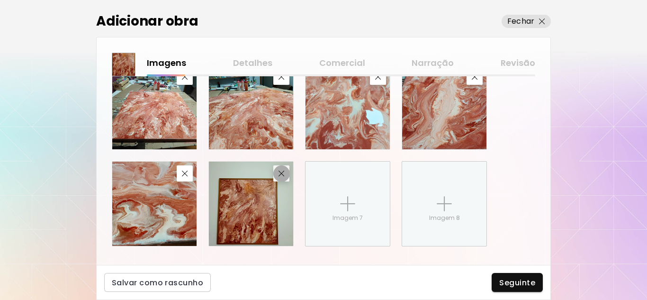
click at [282, 176] on img "button" at bounding box center [282, 174] width 6 height 6
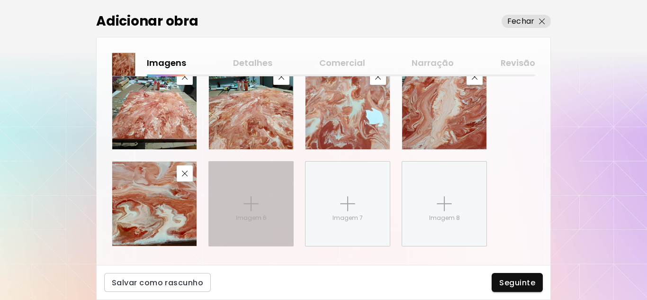
click at [245, 215] on p "Imagem 6" at bounding box center [251, 218] width 31 height 9
click at [0, 0] on input "Imagem 6" at bounding box center [0, 0] width 0 height 0
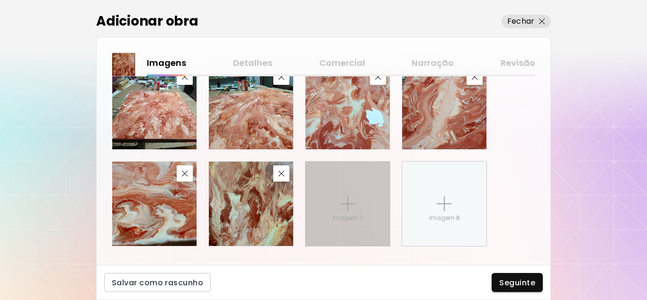
click at [353, 218] on p "Imagem 7" at bounding box center [348, 218] width 30 height 9
click at [0, 0] on input "Imagem 7" at bounding box center [0, 0] width 0 height 0
click at [359, 220] on p "Imagem 7" at bounding box center [348, 218] width 30 height 9
click at [0, 0] on input "Imagem 7" at bounding box center [0, 0] width 0 height 0
click at [349, 217] on p "Imagem 7" at bounding box center [348, 218] width 30 height 9
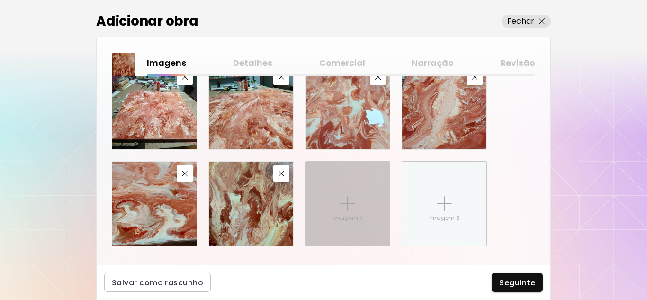
click at [0, 0] on input "Imagem 7" at bounding box center [0, 0] width 0 height 0
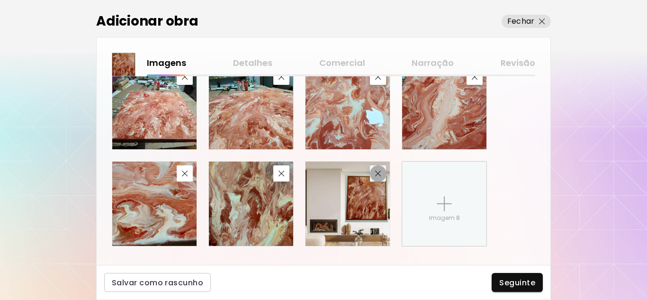
click at [381, 174] on img "button" at bounding box center [378, 174] width 6 height 6
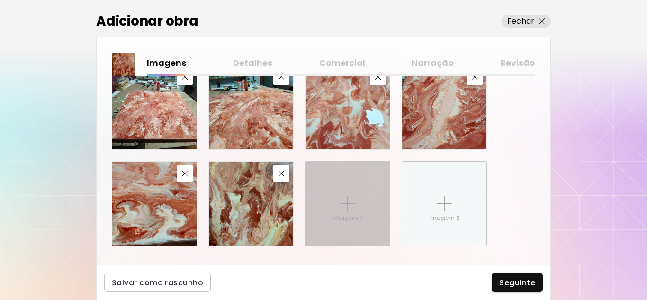
click at [343, 192] on div "Imagem 7" at bounding box center [348, 204] width 84 height 84
click at [0, 0] on input "Imagem 7" at bounding box center [0, 0] width 0 height 0
click at [355, 213] on div "Imagem 7" at bounding box center [348, 204] width 84 height 84
click at [0, 0] on input "Imagem 7" at bounding box center [0, 0] width 0 height 0
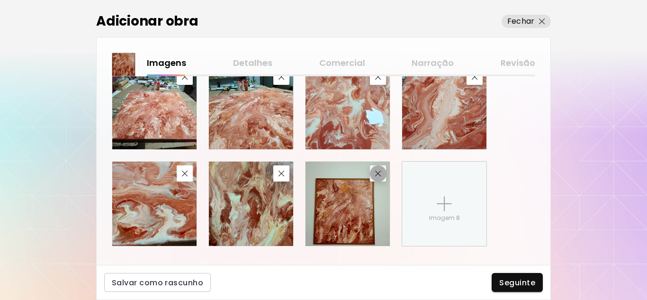
click at [378, 172] on img "button" at bounding box center [378, 174] width 6 height 6
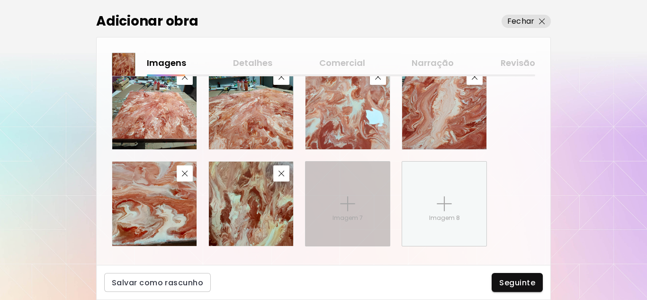
click at [334, 192] on div "Imagem 7" at bounding box center [348, 204] width 84 height 84
click at [0, 0] on input "Imagem 7" at bounding box center [0, 0] width 0 height 0
click at [345, 206] on img at bounding box center [347, 203] width 15 height 15
click at [0, 0] on input "Imagem 7" at bounding box center [0, 0] width 0 height 0
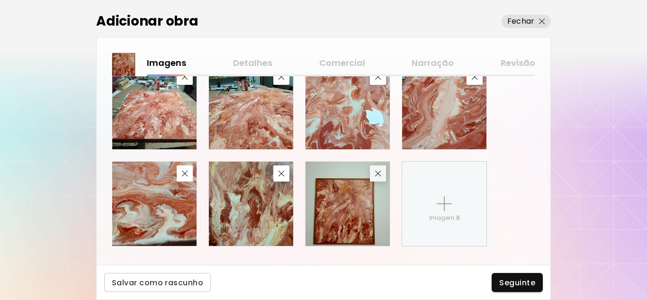
click at [385, 172] on button "button" at bounding box center [378, 173] width 16 height 16
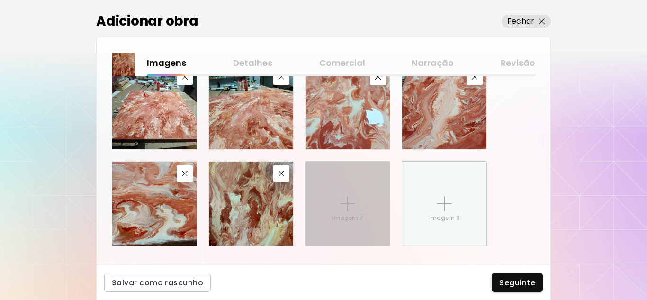
click at [366, 197] on div "Imagem 7" at bounding box center [348, 204] width 84 height 84
click at [0, 0] on input "Imagem 7" at bounding box center [0, 0] width 0 height 0
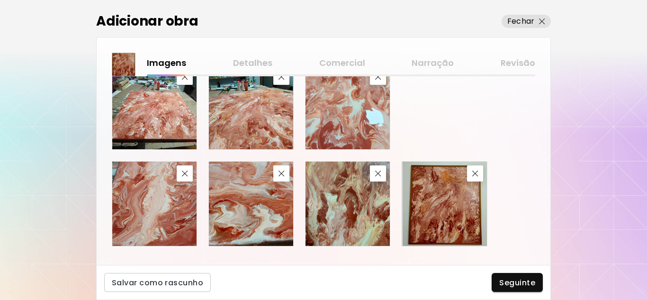
drag, startPoint x: 353, startPoint y: 191, endPoint x: 450, endPoint y: 191, distance: 97.1
click at [450, 191] on img at bounding box center [445, 204] width 84 height 84
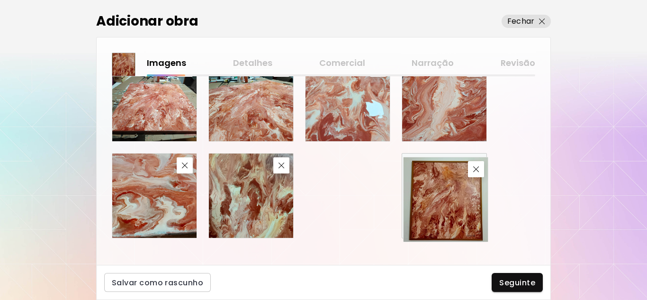
scroll to position [596, 0]
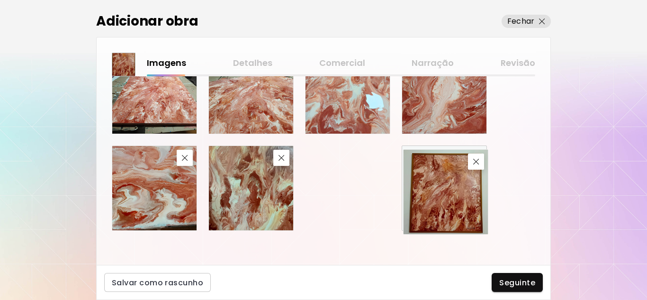
drag, startPoint x: 445, startPoint y: 131, endPoint x: 447, endPoint y: 231, distance: 100.5
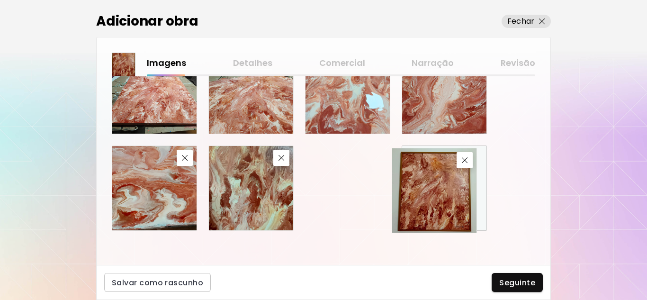
drag, startPoint x: 367, startPoint y: 197, endPoint x: 456, endPoint y: 199, distance: 88.6
click at [456, 199] on img at bounding box center [434, 190] width 84 height 84
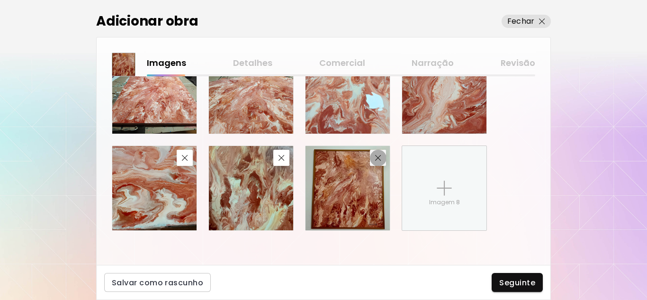
click at [377, 159] on img "button" at bounding box center [378, 158] width 6 height 6
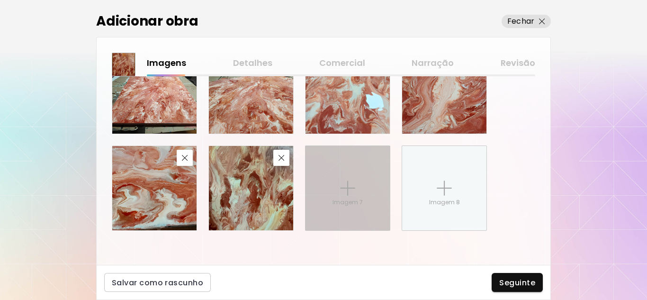
scroll to position [548, 0]
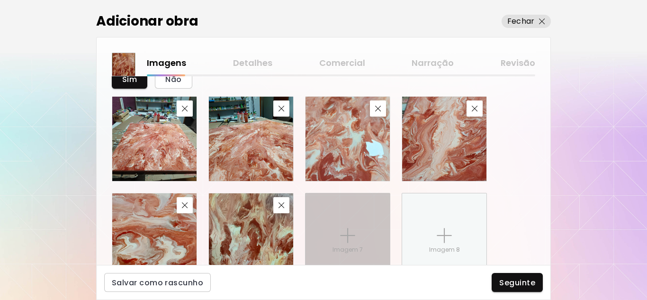
click at [359, 227] on div "Imagem 7" at bounding box center [348, 235] width 84 height 84
click at [0, 0] on input "Imagem 7" at bounding box center [0, 0] width 0 height 0
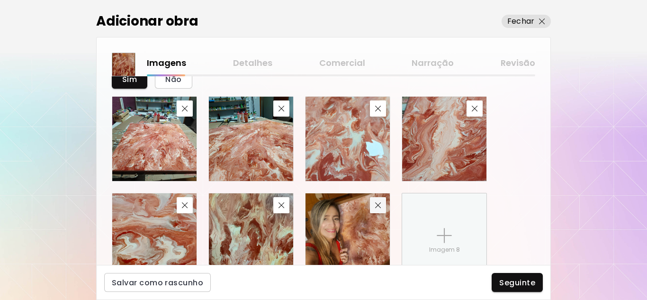
click at [378, 205] on img "button" at bounding box center [378, 205] width 6 height 6
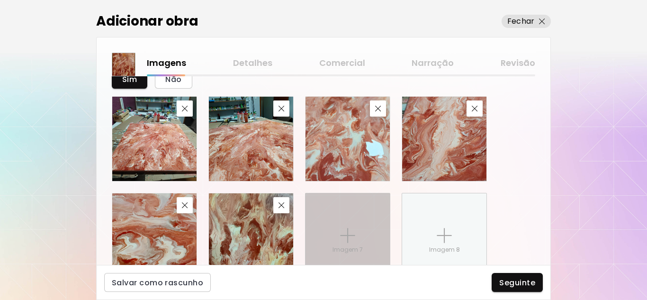
click at [346, 235] on img at bounding box center [347, 235] width 15 height 15
click at [0, 0] on input "Imagem 7" at bounding box center [0, 0] width 0 height 0
click at [352, 227] on div "Imagem 7" at bounding box center [348, 235] width 84 height 84
click at [0, 0] on input "Imagem 7" at bounding box center [0, 0] width 0 height 0
click at [354, 242] on img at bounding box center [347, 235] width 15 height 15
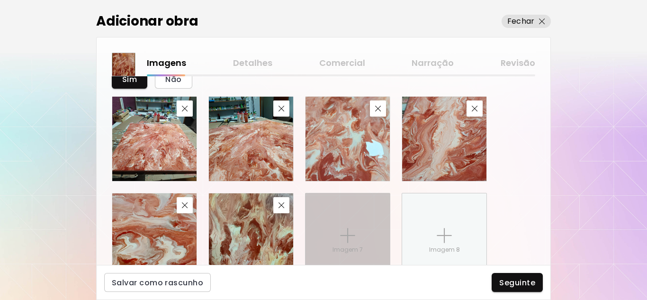
click at [0, 0] on input "Imagem 7" at bounding box center [0, 0] width 0 height 0
click at [357, 221] on div "Imagem 7" at bounding box center [348, 235] width 84 height 84
click at [0, 0] on input "Imagem 7" at bounding box center [0, 0] width 0 height 0
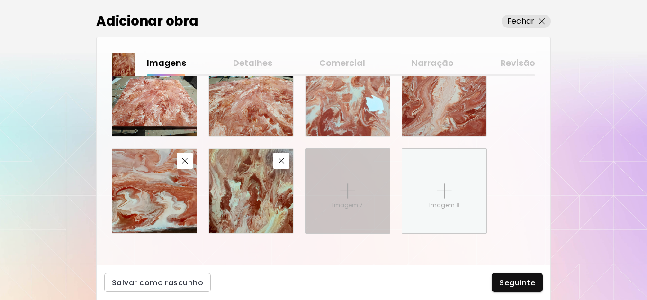
scroll to position [596, 0]
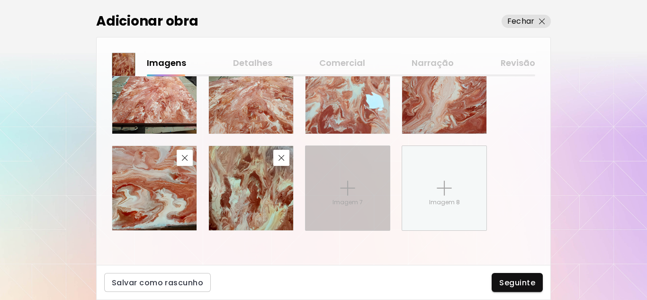
click at [342, 204] on p "Imagem 7" at bounding box center [348, 202] width 30 height 9
click at [0, 0] on input "Imagem 7" at bounding box center [0, 0] width 0 height 0
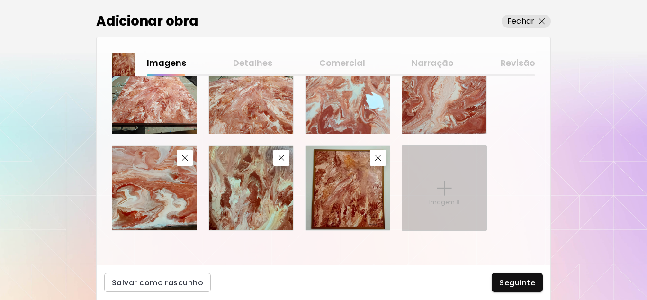
click at [447, 193] on img at bounding box center [444, 188] width 15 height 15
click at [0, 0] on input "Imagem 8" at bounding box center [0, 0] width 0 height 0
click at [429, 190] on div "Imagem 8" at bounding box center [444, 188] width 84 height 84
click at [0, 0] on input "Imagem 8" at bounding box center [0, 0] width 0 height 0
click at [432, 194] on div "Imagem 8" at bounding box center [444, 188] width 84 height 84
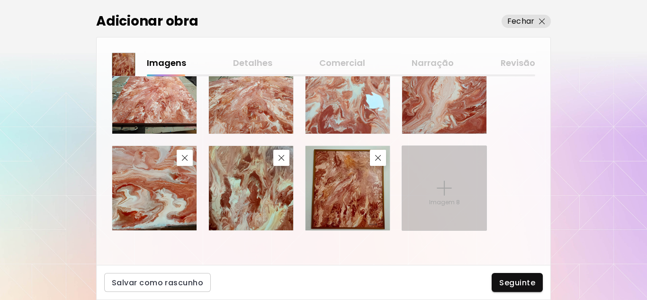
click at [0, 0] on input "Imagem 8" at bounding box center [0, 0] width 0 height 0
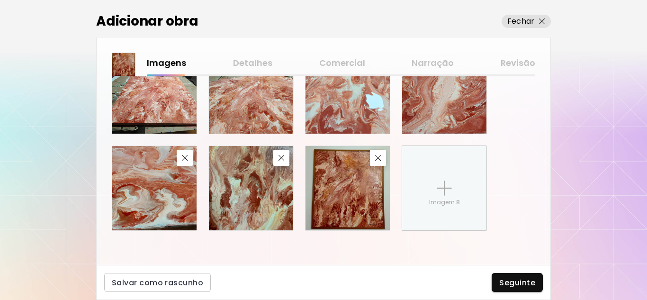
click at [428, 253] on div "Carregar imagem principal Esta é a primeira imagem exibida na exposição de arte…" at bounding box center [324, 170] width 454 height 189
click at [379, 159] on img "button" at bounding box center [378, 158] width 6 height 6
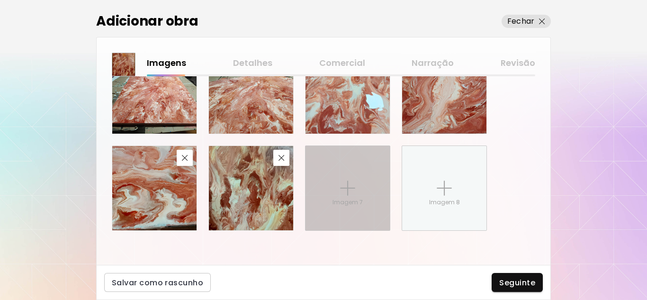
click at [356, 192] on div "Imagem 7" at bounding box center [348, 188] width 84 height 84
click at [0, 0] on input "Imagem 7" at bounding box center [0, 0] width 0 height 0
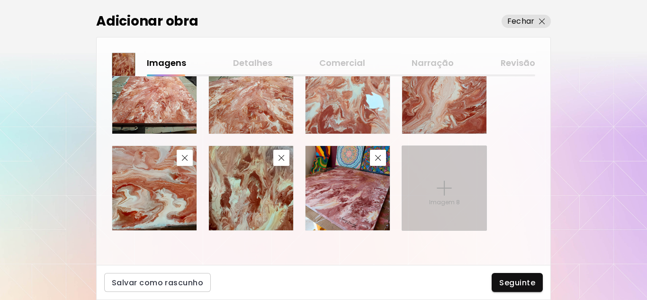
click at [442, 201] on p "Imagem 8" at bounding box center [444, 202] width 31 height 9
click at [0, 0] on input "Imagem 8" at bounding box center [0, 0] width 0 height 0
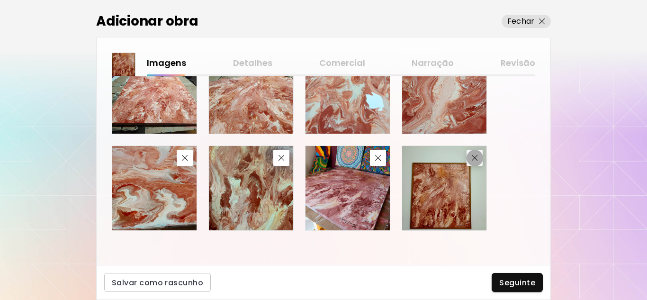
click at [476, 160] on img "button" at bounding box center [475, 158] width 6 height 6
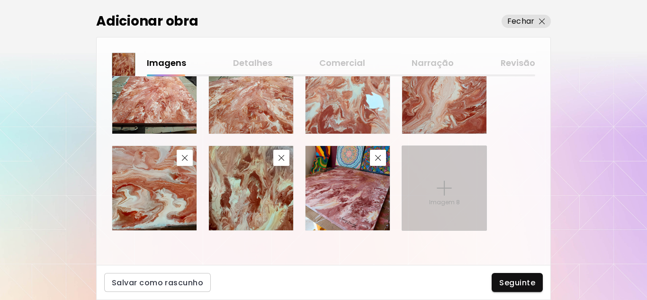
click at [425, 185] on div "Imagem 8" at bounding box center [444, 188] width 84 height 84
click at [0, 0] on input "Imagem 8" at bounding box center [0, 0] width 0 height 0
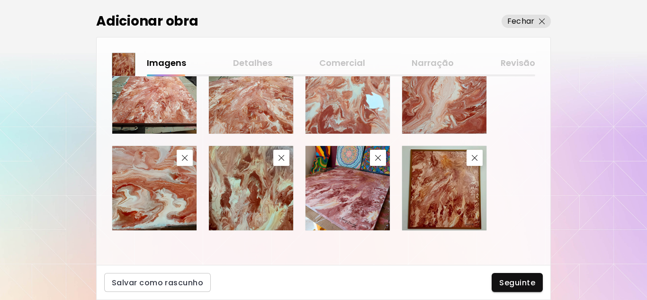
click at [522, 186] on div at bounding box center [324, 140] width 424 height 182
click at [519, 279] on span "Seguinte" at bounding box center [517, 283] width 36 height 10
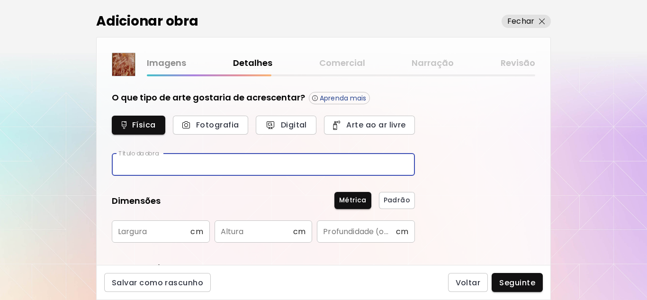
click at [172, 167] on input "text" at bounding box center [263, 165] width 303 height 22
type input "*******"
click at [262, 233] on input "text" at bounding box center [254, 231] width 79 height 22
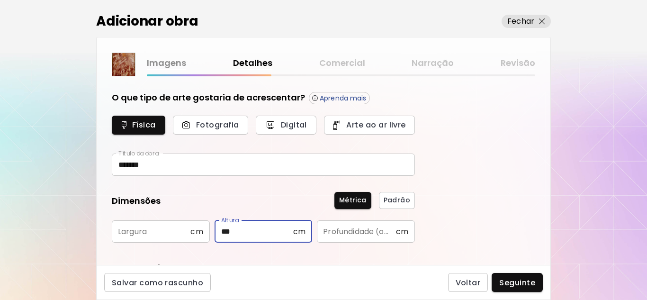
click at [245, 230] on input "***" at bounding box center [254, 231] width 79 height 22
type input "*"
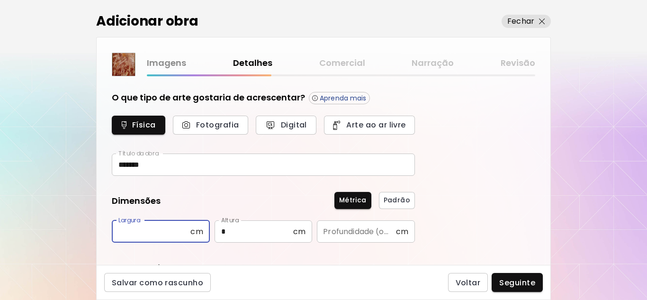
click at [144, 233] on input "text" at bounding box center [151, 231] width 79 height 22
type input "**"
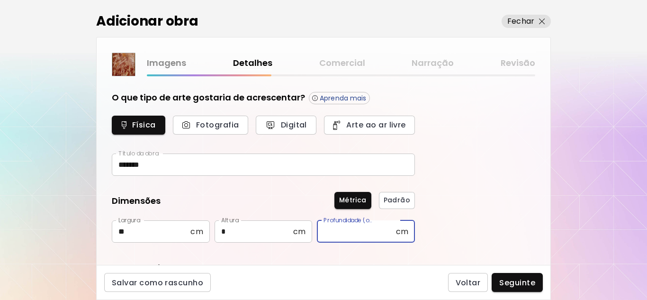
click at [354, 232] on input "text" at bounding box center [356, 231] width 79 height 22
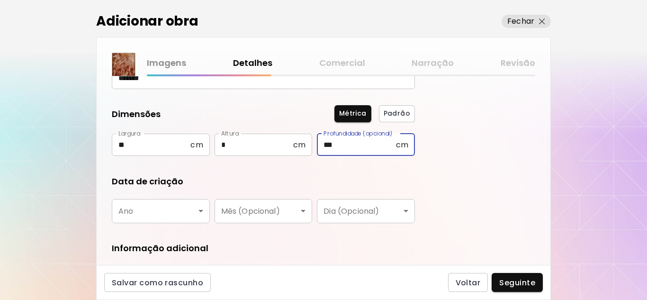
scroll to position [95, 0]
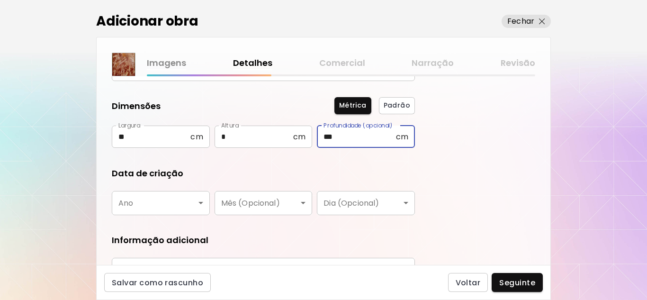
type input "***"
click at [200, 201] on body "[DOMAIN_NAME]/Karine_Sandy Adicionar obras Gerencie suas obras Editar Perfil My…" at bounding box center [323, 150] width 647 height 300
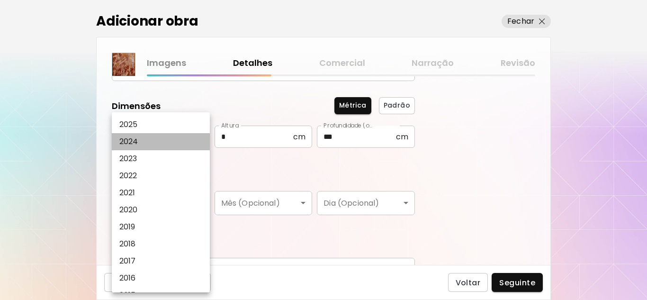
click at [136, 140] on p "2024" at bounding box center [128, 141] width 19 height 11
type input "****"
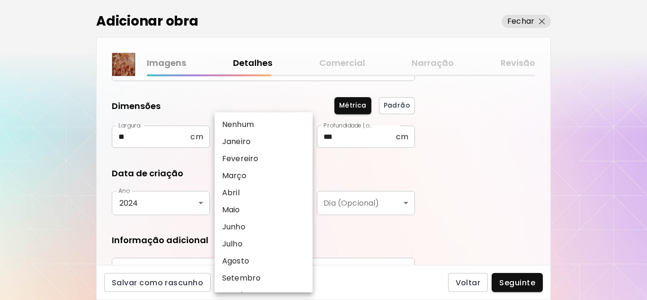
click at [305, 206] on body "[DOMAIN_NAME]/Karine_Sandy Adicionar obras Gerencie suas obras Editar Perfil My…" at bounding box center [323, 150] width 647 height 300
click at [246, 189] on li "Abril" at bounding box center [266, 192] width 103 height 17
type input "*****"
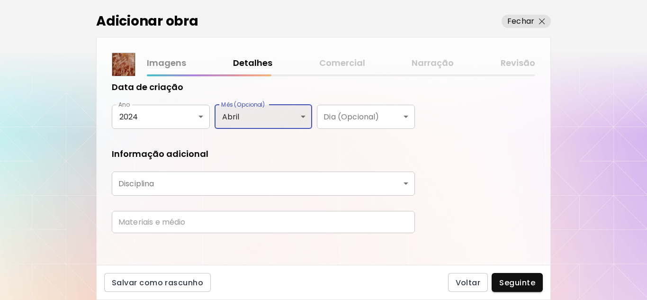
scroll to position [187, 0]
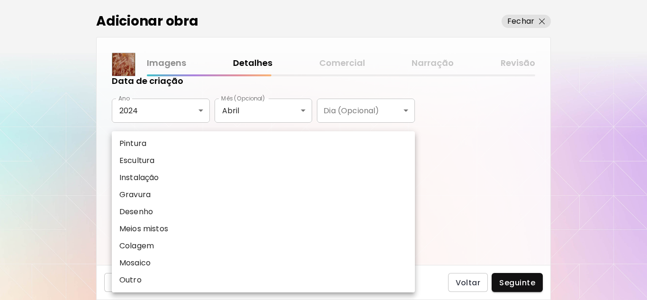
click at [409, 177] on body "[DOMAIN_NAME]/Karine_Sandy Adicionar obras Gerencie suas obras Editar Perfil My…" at bounding box center [323, 150] width 647 height 300
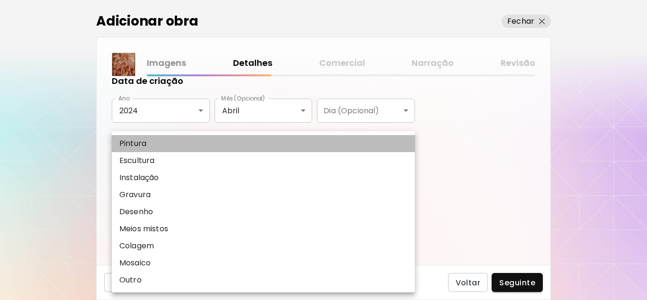
click at [142, 141] on p "Pintura" at bounding box center [132, 143] width 27 height 11
type input "********"
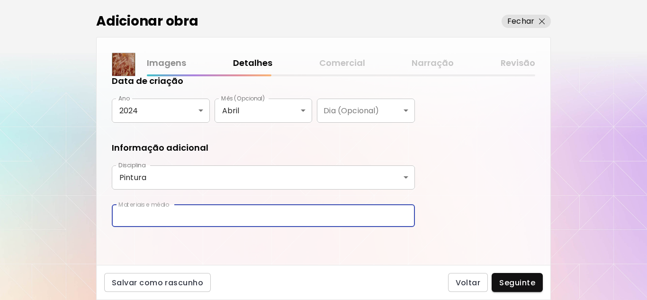
click at [155, 218] on input "text" at bounding box center [263, 216] width 303 height 22
type input "**********"
click at [529, 282] on span "Seguinte" at bounding box center [517, 283] width 36 height 10
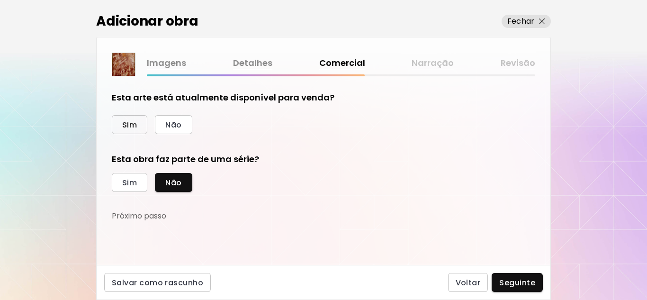
click at [126, 121] on span "Sim" at bounding box center [129, 125] width 15 height 10
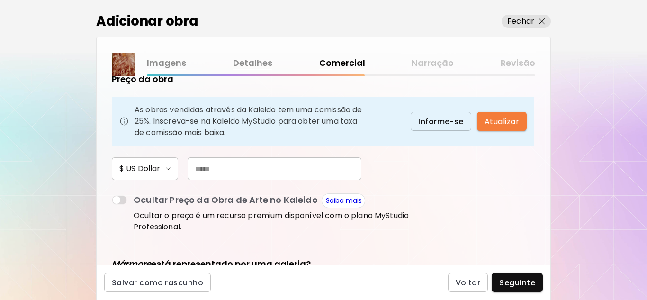
scroll to position [95, 0]
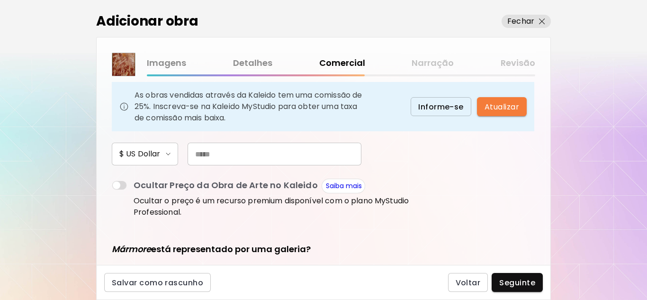
click at [226, 154] on input "text" at bounding box center [275, 154] width 174 height 23
click at [209, 154] on input "text" at bounding box center [275, 154] width 174 height 23
click at [228, 154] on input "text" at bounding box center [275, 154] width 174 height 23
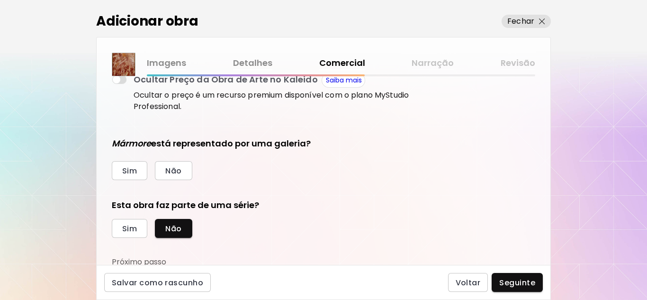
scroll to position [203, 0]
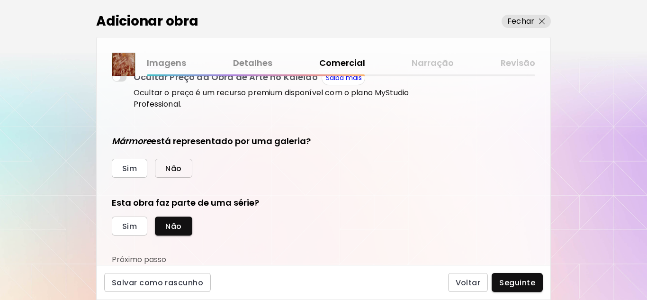
type input "***"
click at [180, 172] on span "Não" at bounding box center [173, 168] width 16 height 10
click at [178, 228] on span "Não" at bounding box center [173, 226] width 16 height 10
click at [526, 281] on span "Seguinte" at bounding box center [517, 283] width 36 height 10
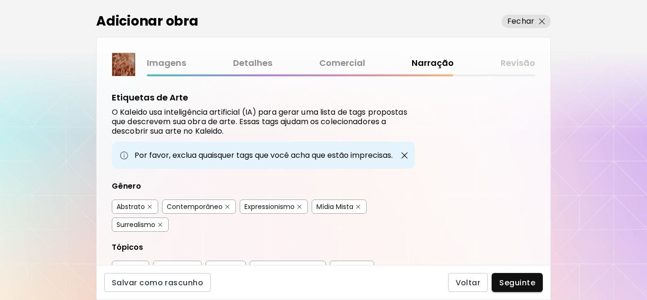
scroll to position [47, 0]
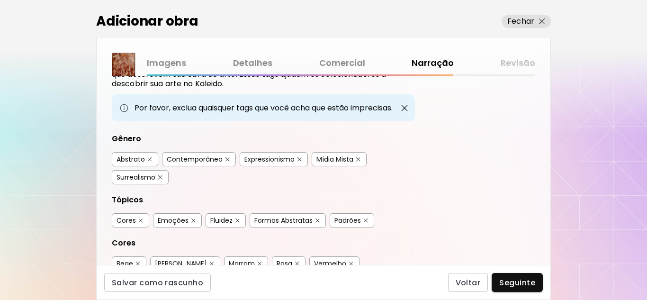
click at [188, 160] on div "Contemporâneo" at bounding box center [195, 158] width 56 height 9
click at [268, 157] on div "Expressionismo" at bounding box center [270, 158] width 50 height 9
click at [336, 161] on div "Mídia Mista" at bounding box center [335, 158] width 37 height 9
click at [149, 179] on div "Surrealismo" at bounding box center [136, 176] width 39 height 9
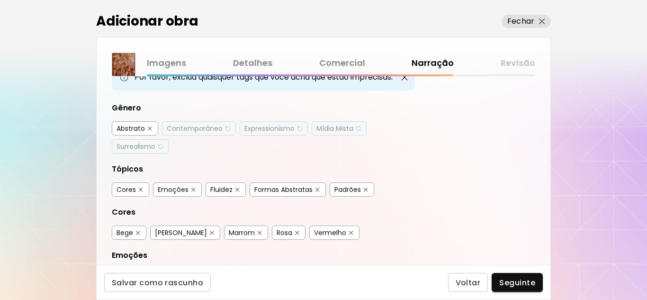
scroll to position [95, 0]
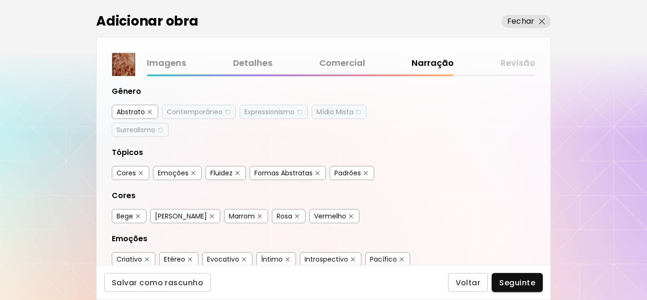
click at [129, 172] on div "Cores" at bounding box center [126, 172] width 19 height 9
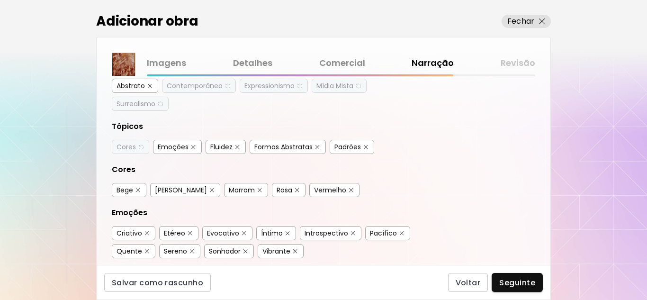
scroll to position [142, 0]
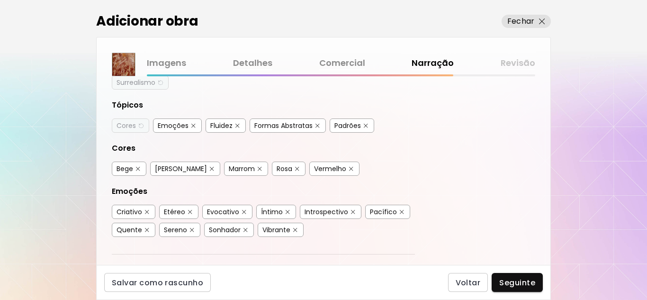
click at [314, 168] on div "Vermelho" at bounding box center [330, 168] width 32 height 9
click at [393, 210] on div "Pacífico" at bounding box center [383, 211] width 27 height 9
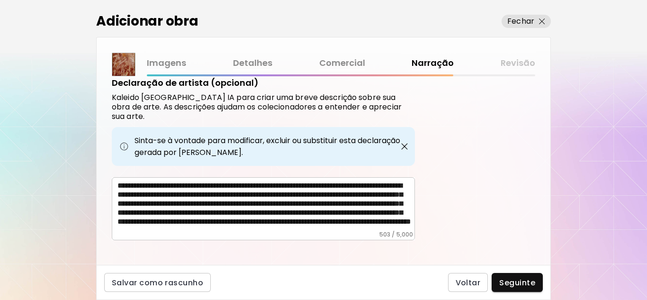
scroll to position [0, 0]
click at [406, 142] on img "button" at bounding box center [404, 146] width 9 height 9
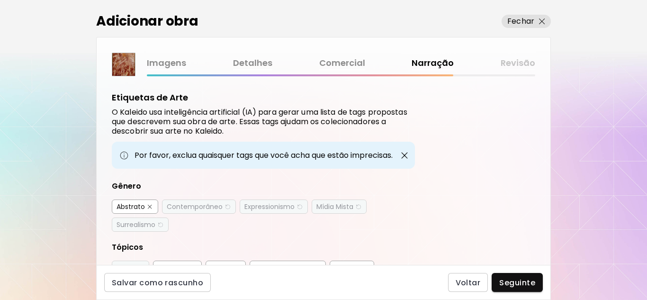
click at [137, 208] on div "Abstrato" at bounding box center [131, 206] width 28 height 9
click at [191, 207] on div "Contemporâneo" at bounding box center [195, 206] width 56 height 9
click at [252, 208] on div "Expressionismo" at bounding box center [270, 206] width 50 height 9
click at [326, 208] on div "Mídia Mista" at bounding box center [335, 206] width 37 height 9
click at [146, 223] on div "Surrealismo" at bounding box center [136, 224] width 39 height 9
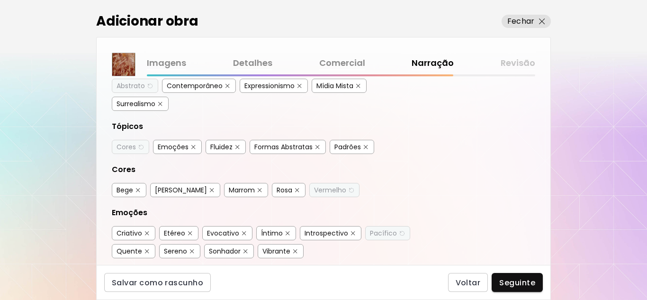
scroll to position [142, 0]
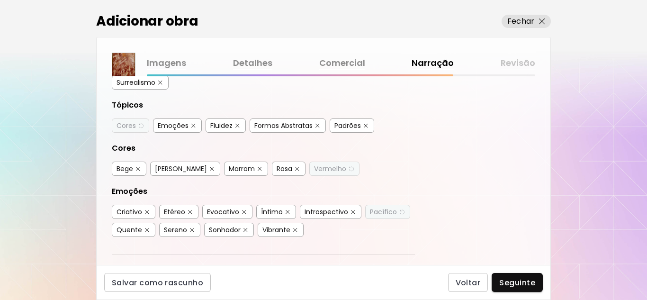
click at [130, 126] on div "Cores" at bounding box center [126, 125] width 19 height 9
click at [178, 126] on div "Emoções" at bounding box center [173, 125] width 31 height 9
click at [211, 125] on div "Fluidez" at bounding box center [221, 125] width 22 height 9
click at [286, 127] on div "Formas Abstratas" at bounding box center [283, 125] width 58 height 9
click at [345, 129] on div "Padrões" at bounding box center [348, 125] width 27 height 9
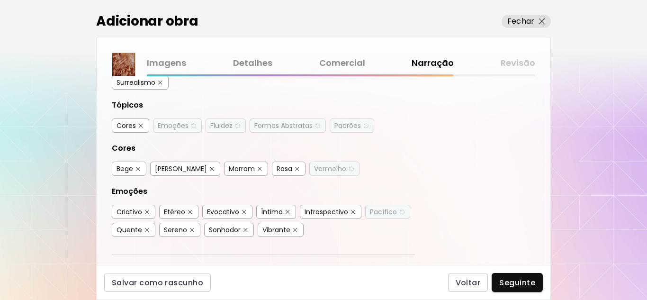
click at [314, 168] on div "Vermelho" at bounding box center [330, 168] width 32 height 9
click at [129, 167] on div "Bege" at bounding box center [125, 168] width 17 height 9
click at [168, 169] on div "[PERSON_NAME]" at bounding box center [181, 168] width 52 height 9
click at [229, 170] on div "Marrom" at bounding box center [242, 168] width 26 height 9
click at [277, 170] on div "Rosa" at bounding box center [285, 168] width 16 height 9
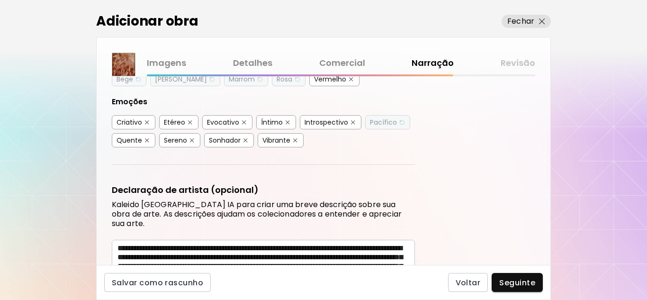
scroll to position [237, 0]
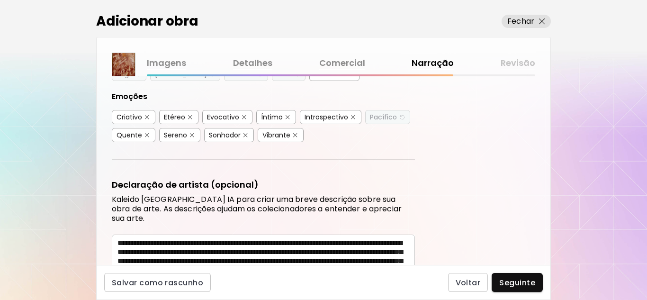
click at [389, 117] on div "Pacífico" at bounding box center [383, 116] width 27 height 9
click at [336, 119] on div "Introspectivo" at bounding box center [327, 116] width 44 height 9
click at [277, 116] on div "Íntimo" at bounding box center [272, 116] width 22 height 9
drag, startPoint x: 231, startPoint y: 116, endPoint x: 172, endPoint y: 110, distance: 58.5
click at [230, 116] on div "Evocativo" at bounding box center [223, 116] width 32 height 9
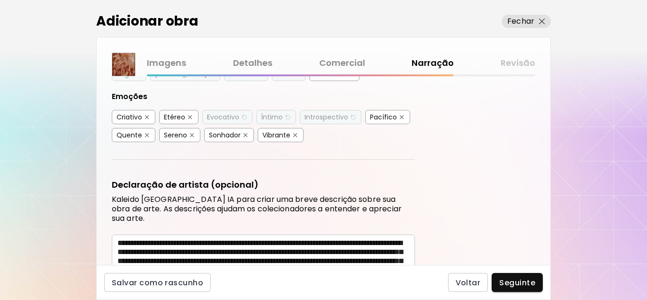
click at [172, 110] on div "Etéreo" at bounding box center [178, 117] width 39 height 14
click at [167, 117] on div "Etéreo" at bounding box center [174, 116] width 21 height 9
click at [134, 116] on div "Criativo" at bounding box center [130, 116] width 26 height 9
click at [130, 136] on div "Quente" at bounding box center [130, 134] width 26 height 9
click at [172, 138] on div "Sereno" at bounding box center [175, 134] width 23 height 9
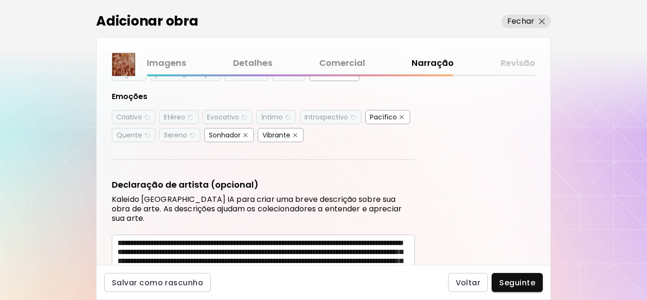
click at [218, 138] on div "Sonhador" at bounding box center [225, 134] width 32 height 9
click at [268, 137] on div "Vibrante" at bounding box center [277, 134] width 28 height 9
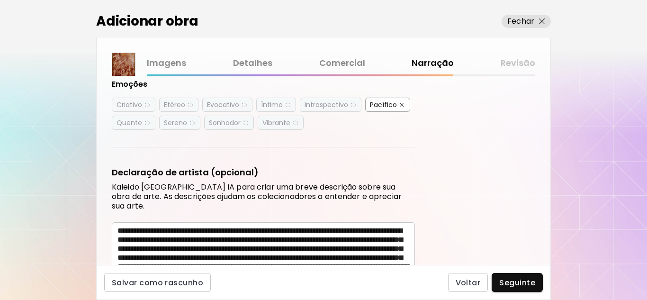
scroll to position [294, 0]
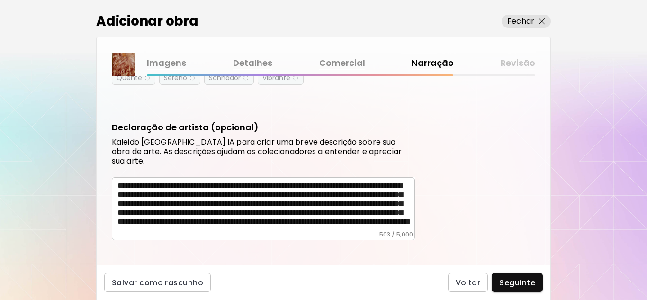
drag, startPoint x: 117, startPoint y: 176, endPoint x: 294, endPoint y: 200, distance: 179.3
click at [294, 200] on div "**********" at bounding box center [263, 208] width 303 height 63
drag, startPoint x: 117, startPoint y: 176, endPoint x: 278, endPoint y: 191, distance: 162.3
click at [217, 179] on div "**********" at bounding box center [263, 208] width 303 height 63
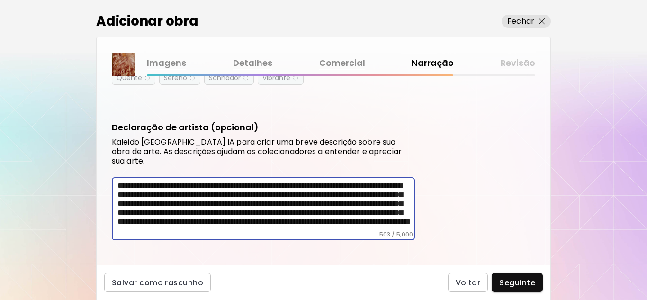
drag, startPoint x: 379, startPoint y: 210, endPoint x: 91, endPoint y: 191, distance: 289.2
click at [91, 191] on div "Adicionar obra Fechar Imagens Detalhes Comercial Narração Revisão Etiquetas de …" at bounding box center [323, 150] width 647 height 300
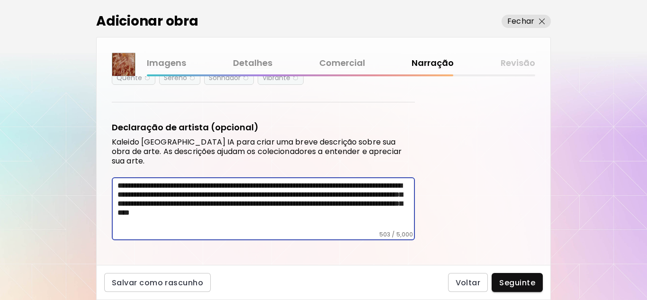
scroll to position [290, 0]
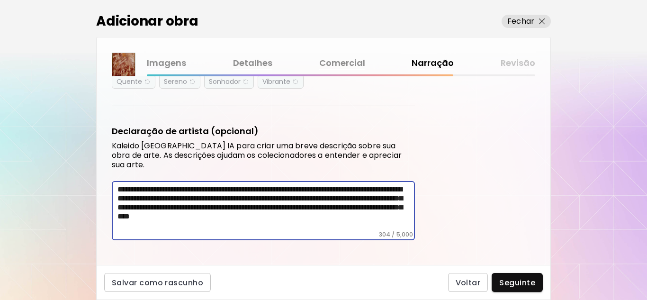
drag, startPoint x: 199, startPoint y: 218, endPoint x: 123, endPoint y: 173, distance: 88.3
click at [123, 181] on div "**********" at bounding box center [263, 210] width 303 height 59
type textarea "*"
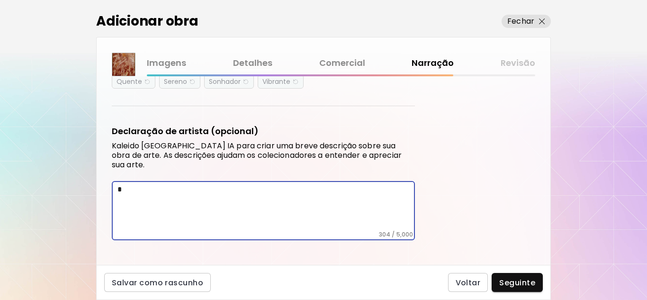
scroll to position [254, 0]
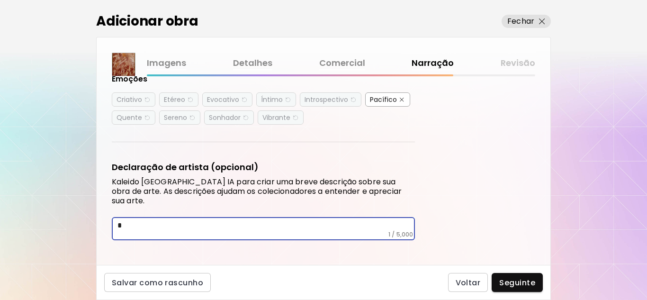
drag, startPoint x: 133, startPoint y: 217, endPoint x: 94, endPoint y: 216, distance: 39.3
click at [94, 216] on div "Adicionar obra Fechar Imagens Detalhes Comercial Narração Revisão Etiquetas de …" at bounding box center [323, 150] width 647 height 300
paste textarea "**********"
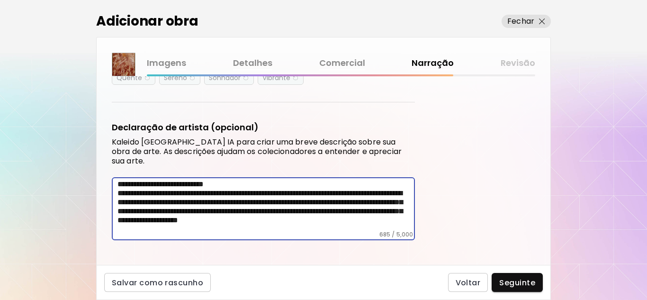
scroll to position [0, 0]
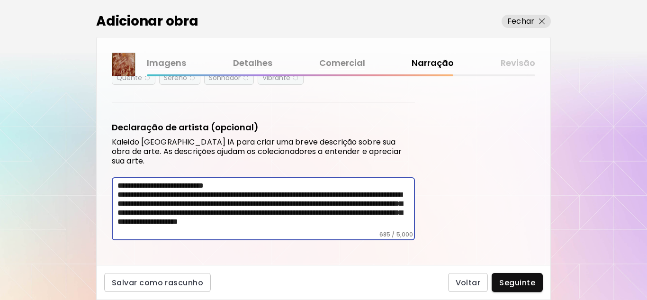
click at [379, 185] on textarea "**********" at bounding box center [267, 206] width 298 height 50
click at [388, 183] on textarea "**********" at bounding box center [267, 206] width 298 height 50
drag, startPoint x: 121, startPoint y: 193, endPoint x: 115, endPoint y: 192, distance: 5.8
click at [115, 192] on div "**********" at bounding box center [263, 208] width 303 height 63
click at [118, 196] on textarea "**********" at bounding box center [267, 206] width 298 height 50
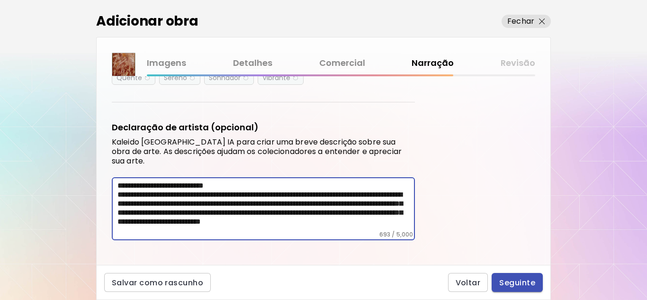
type textarea "**********"
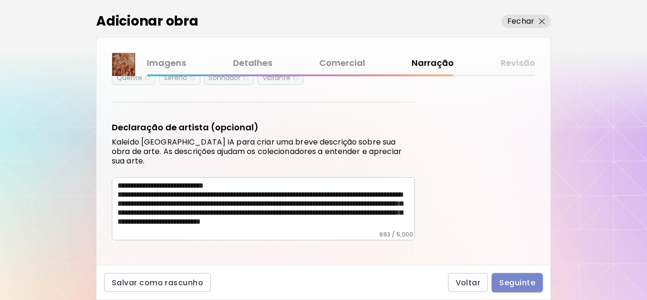
click at [522, 280] on span "Seguinte" at bounding box center [517, 283] width 36 height 10
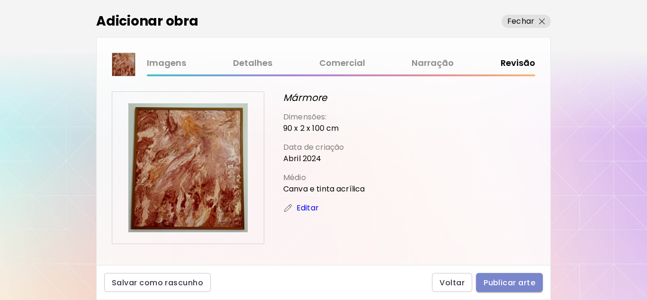
click at [517, 279] on span "Publicar arte" at bounding box center [510, 283] width 52 height 10
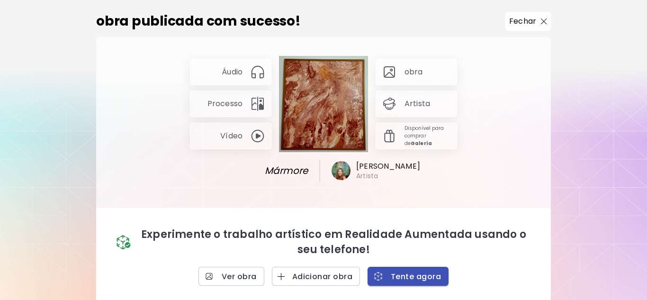
click at [411, 276] on span "Tente agora" at bounding box center [408, 277] width 66 height 10
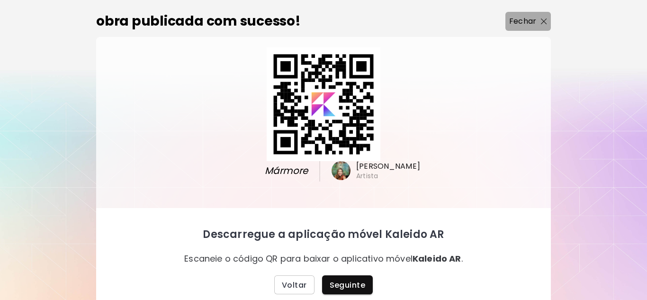
click at [533, 19] on p "Fechar" at bounding box center [522, 21] width 27 height 11
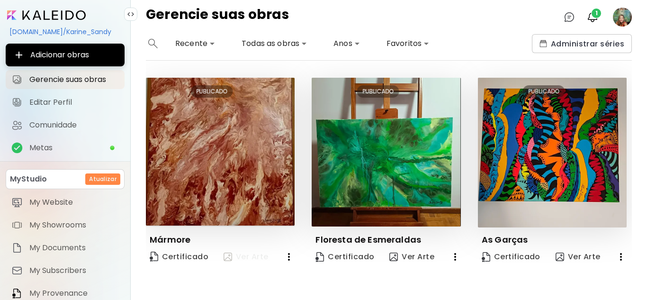
click at [243, 257] on span "Ver Arte" at bounding box center [246, 256] width 45 height 11
click at [590, 15] on img "button" at bounding box center [592, 16] width 11 height 11
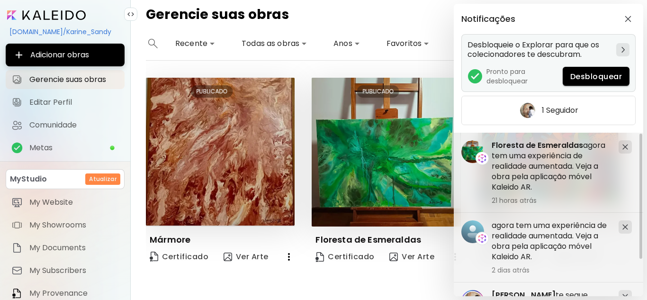
click at [595, 76] on span "Desbloquear" at bounding box center [597, 77] width 52 height 10
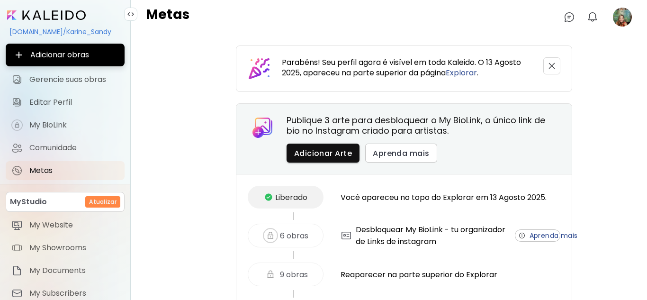
click at [470, 71] on link "Explorar" at bounding box center [461, 72] width 31 height 11
